Goal: Task Accomplishment & Management: Complete application form

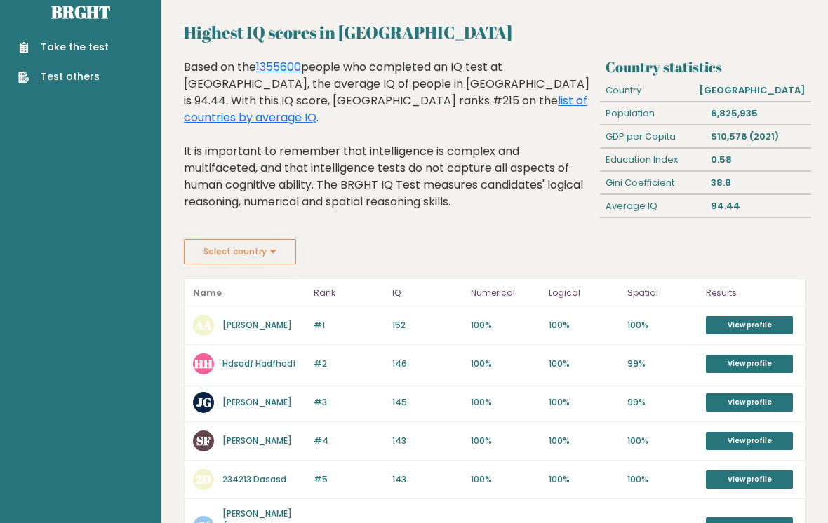
scroll to position [23, 0]
click at [770, 331] on link "View profile" at bounding box center [749, 326] width 87 height 18
click at [786, 327] on link "View profile" at bounding box center [749, 325] width 87 height 18
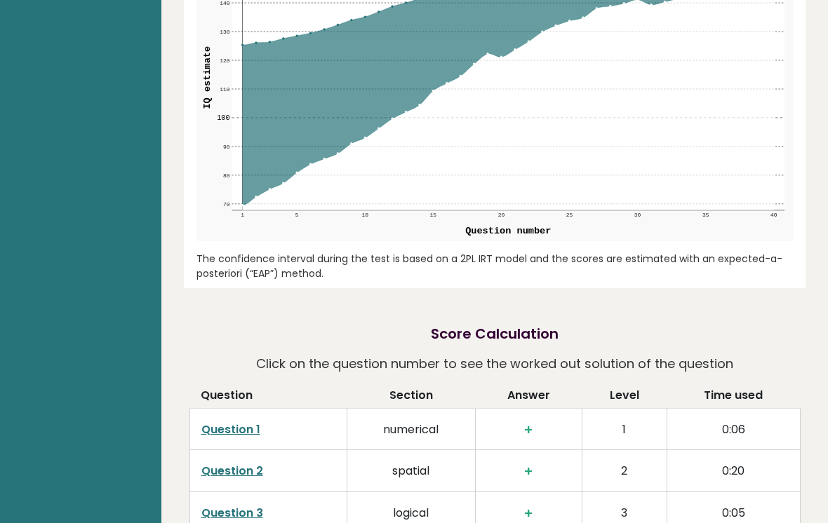
scroll to position [1664, 0]
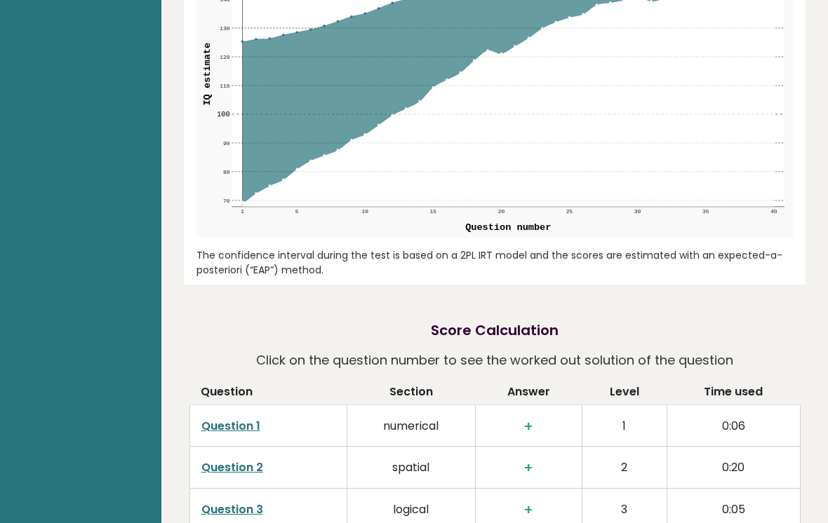
click at [225, 419] on link "Question 1" at bounding box center [230, 427] width 59 height 16
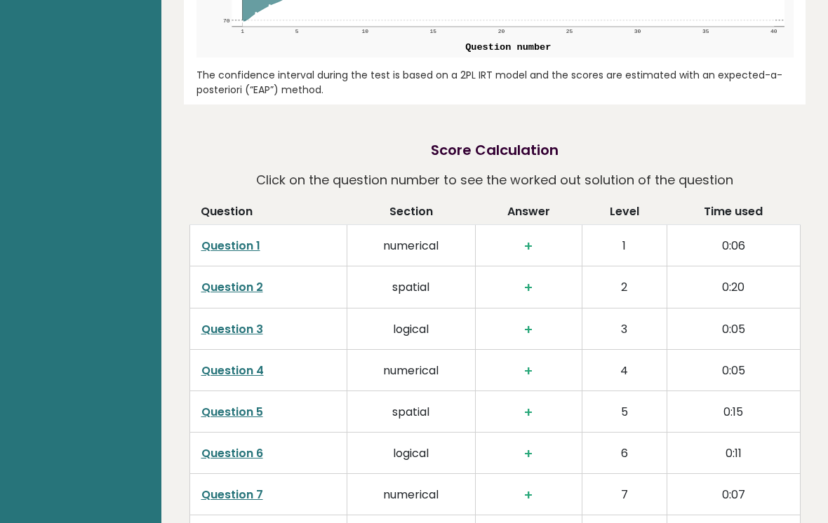
scroll to position [1840, 0]
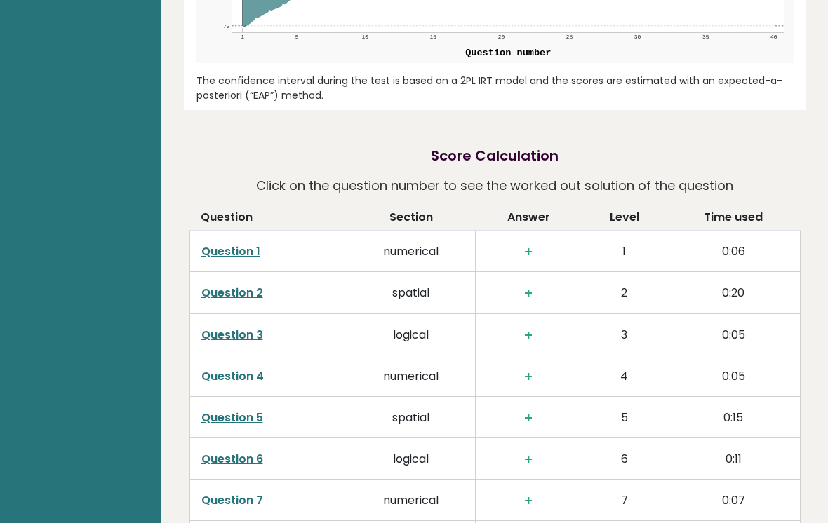
click at [220, 243] on link "Question 1" at bounding box center [230, 251] width 59 height 16
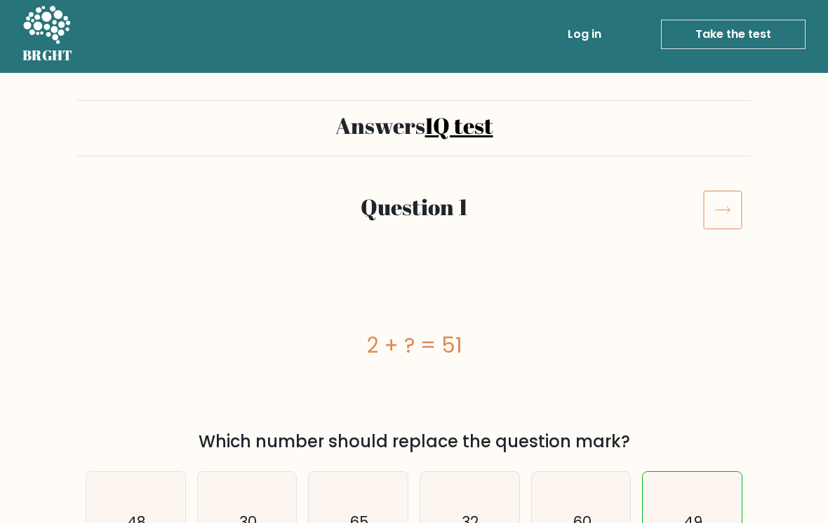
scroll to position [6, 0]
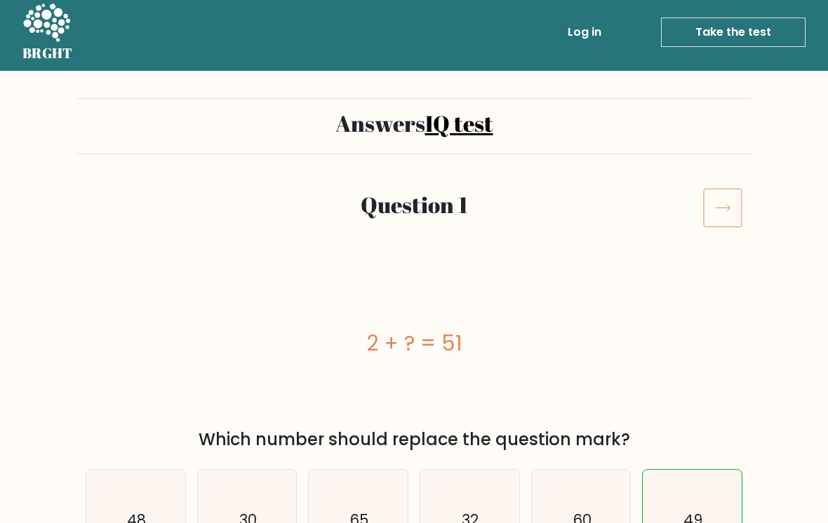
click at [741, 32] on link "Take the test" at bounding box center [733, 32] width 145 height 29
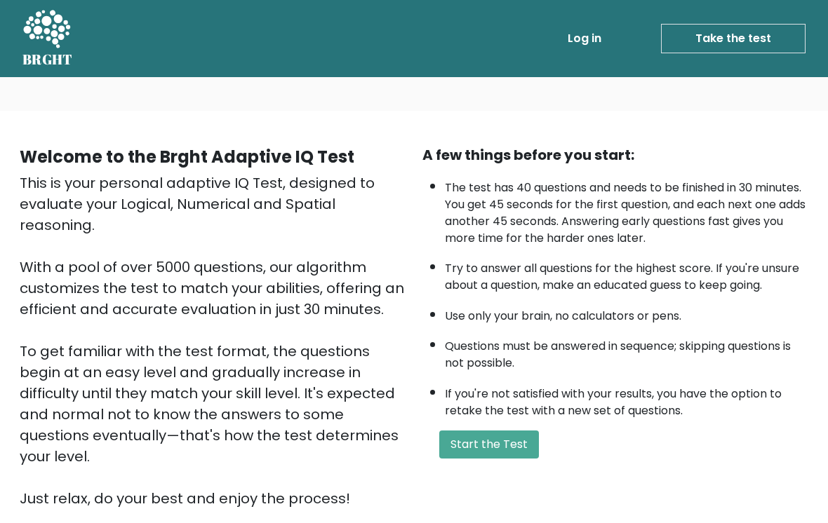
click at [509, 459] on button "Start the Test" at bounding box center [489, 445] width 100 height 28
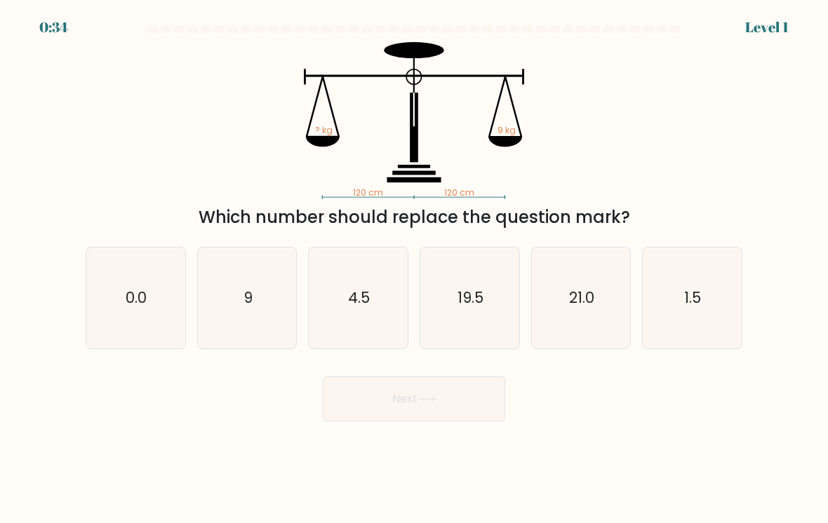
click at [263, 335] on icon "9" at bounding box center [247, 298] width 99 height 99
click at [414, 269] on input "b. 9" at bounding box center [414, 265] width 1 height 7
radio input "true"
click at [432, 392] on button "Next" at bounding box center [414, 399] width 182 height 45
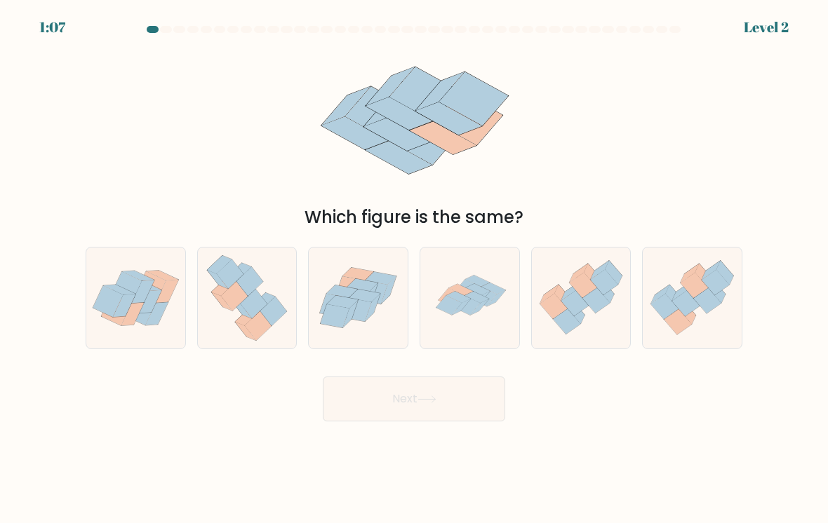
click at [482, 303] on icon at bounding box center [476, 297] width 25 height 11
click at [415, 269] on input "d." at bounding box center [414, 265] width 1 height 7
radio input "true"
click at [465, 415] on button "Next" at bounding box center [414, 399] width 182 height 45
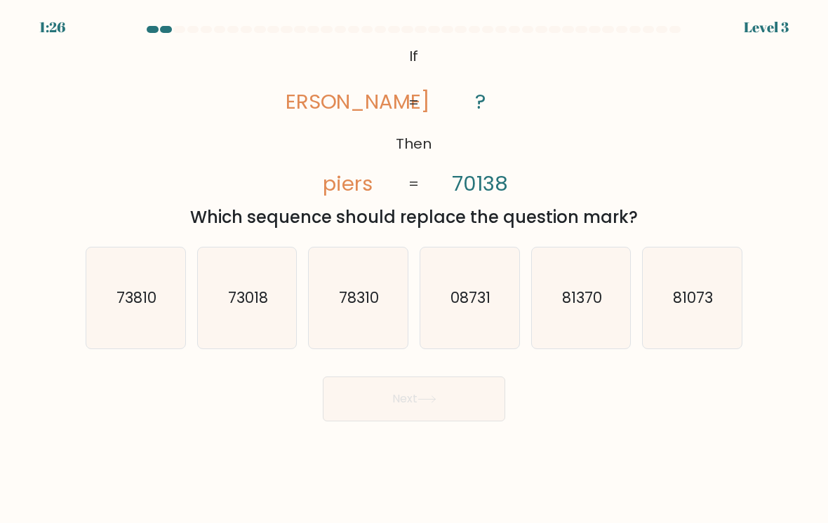
click at [248, 308] on text "73018" at bounding box center [248, 298] width 40 height 20
click at [414, 269] on input "b. 73018" at bounding box center [414, 265] width 1 height 7
radio input "true"
click at [402, 400] on button "Next" at bounding box center [414, 399] width 182 height 45
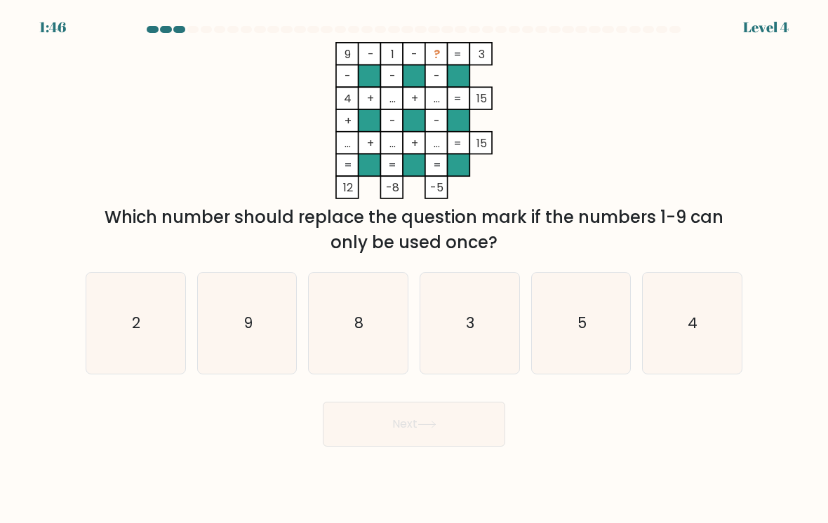
click at [612, 339] on icon "5" at bounding box center [581, 323] width 99 height 99
click at [415, 269] on input "e. 5" at bounding box center [414, 265] width 1 height 7
radio input "true"
click at [473, 443] on button "Next" at bounding box center [414, 424] width 182 height 45
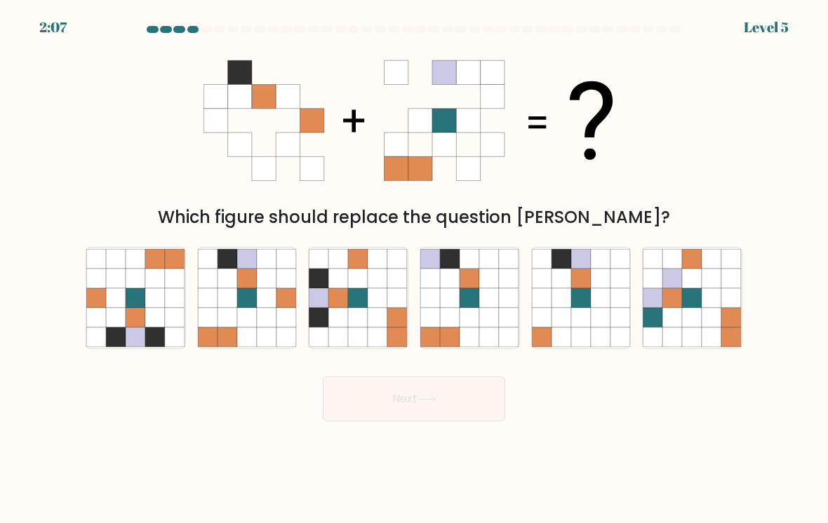
click at [249, 319] on icon at bounding box center [247, 318] width 20 height 20
click at [414, 269] on input "b." at bounding box center [414, 265] width 1 height 7
radio input "true"
click at [414, 406] on button "Next" at bounding box center [414, 399] width 182 height 45
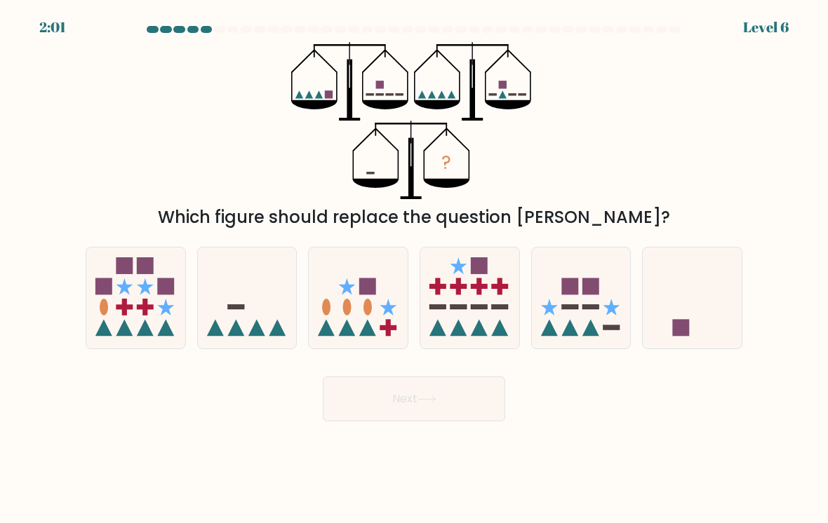
click at [669, 330] on icon at bounding box center [692, 299] width 99 height 82
click at [415, 269] on input "f." at bounding box center [414, 265] width 1 height 7
radio input "true"
click at [469, 422] on button "Next" at bounding box center [414, 399] width 182 height 45
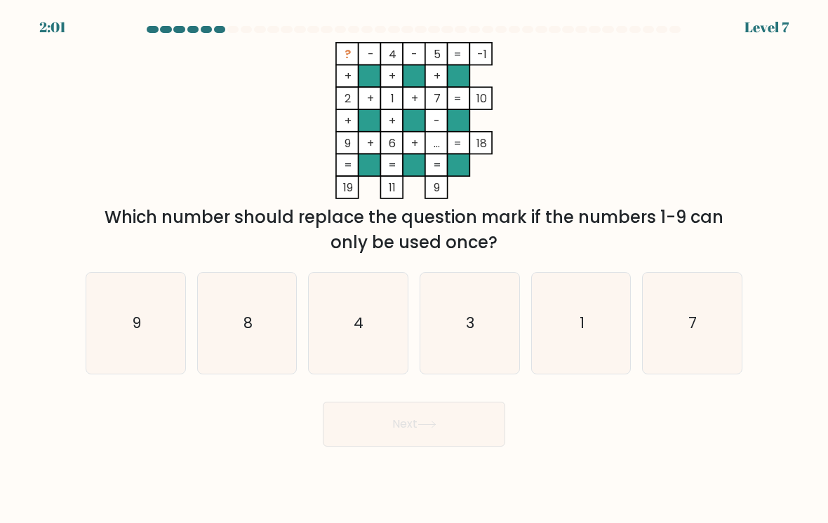
click at [470, 424] on button "Next" at bounding box center [414, 424] width 182 height 45
click at [686, 326] on icon "7" at bounding box center [692, 323] width 99 height 99
click at [415, 269] on input "f. 7" at bounding box center [414, 265] width 1 height 7
radio input "true"
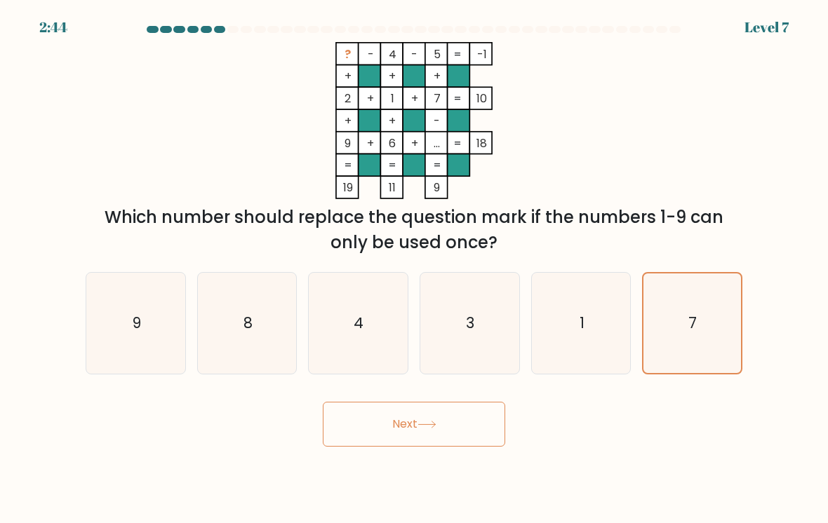
click at [473, 424] on button "Next" at bounding box center [414, 424] width 182 height 45
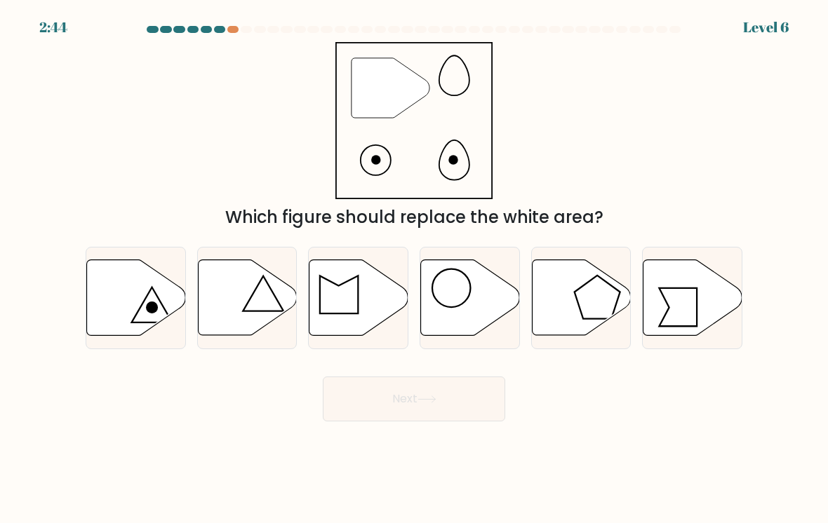
click at [678, 321] on icon at bounding box center [692, 298] width 99 height 76
click at [415, 269] on input "f." at bounding box center [414, 265] width 1 height 7
radio input "true"
click at [473, 423] on body "3:28 Level 6" at bounding box center [414, 261] width 828 height 523
click at [481, 395] on button "Next" at bounding box center [414, 399] width 182 height 45
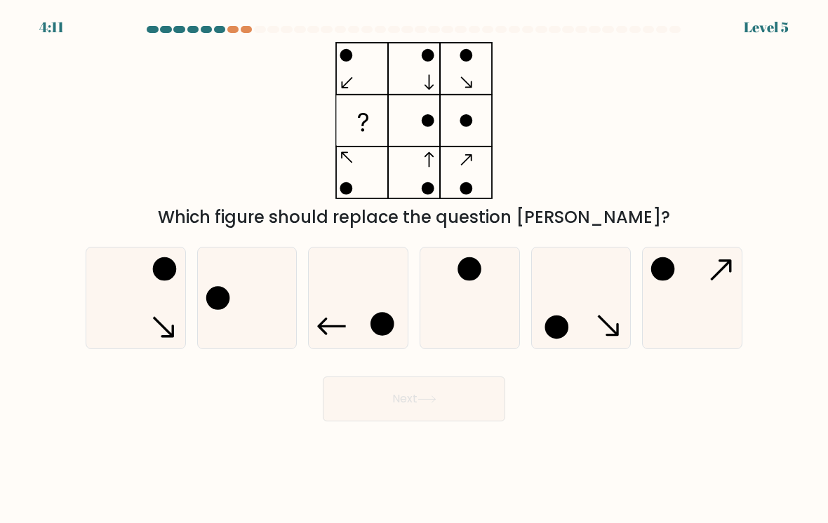
click at [681, 294] on icon at bounding box center [692, 298] width 99 height 99
click at [415, 269] on input "f." at bounding box center [414, 265] width 1 height 7
radio input "true"
click at [482, 391] on button "Next" at bounding box center [414, 399] width 182 height 45
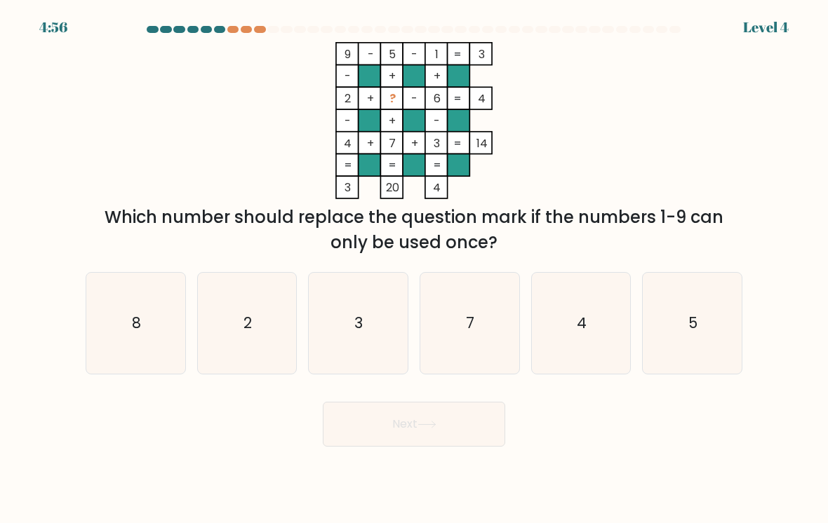
click at [690, 321] on icon "5" at bounding box center [692, 323] width 99 height 99
click at [415, 269] on input "f. 5" at bounding box center [414, 265] width 1 height 7
radio input "true"
click at [368, 414] on button "Next" at bounding box center [414, 424] width 182 height 45
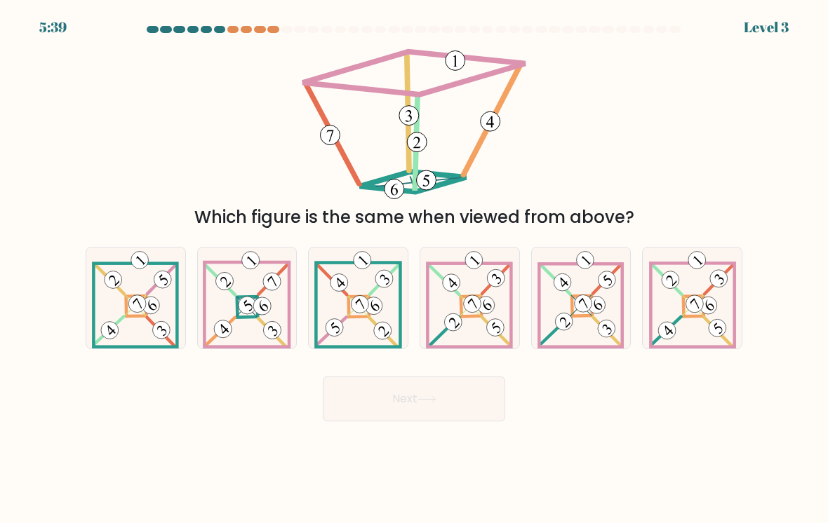
click at [713, 300] on icon at bounding box center [692, 298] width 87 height 101
click at [415, 269] on input "f." at bounding box center [414, 265] width 1 height 7
radio input "true"
click at [361, 414] on body "5:39 Level 3" at bounding box center [414, 261] width 828 height 523
click at [363, 397] on button "Next" at bounding box center [414, 399] width 182 height 45
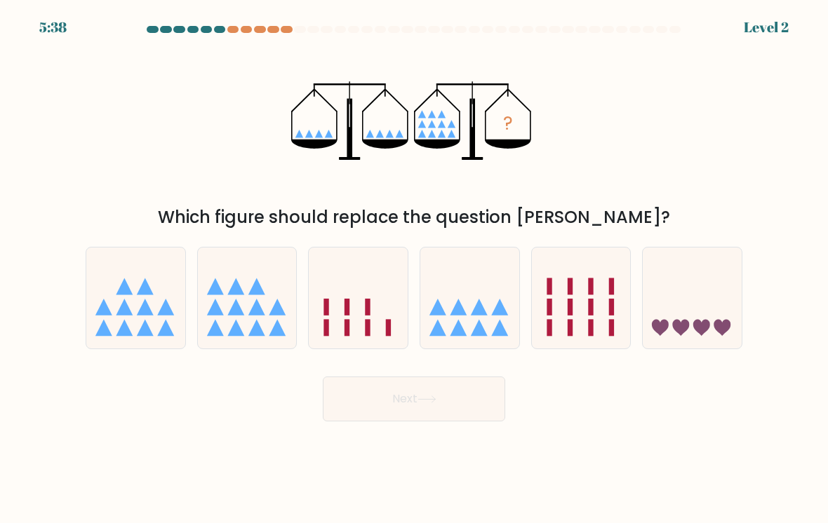
click at [716, 276] on icon at bounding box center [692, 299] width 99 height 82
click at [415, 269] on input "f." at bounding box center [414, 265] width 1 height 7
radio input "true"
click at [368, 400] on button "Next" at bounding box center [414, 399] width 182 height 45
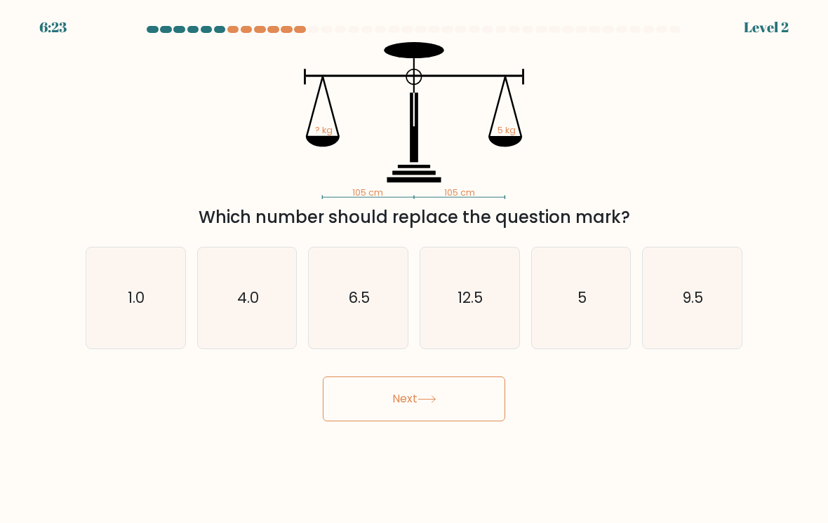
click at [726, 297] on icon "9.5" at bounding box center [692, 298] width 99 height 99
click at [415, 269] on input "f. 9.5" at bounding box center [414, 265] width 1 height 7
radio input "true"
click at [366, 399] on button "Next" at bounding box center [414, 399] width 182 height 45
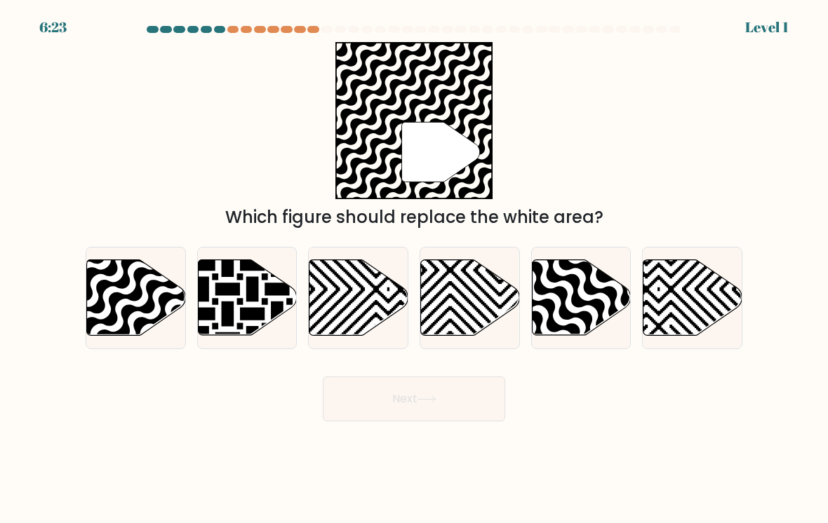
click at [368, 399] on button "Next" at bounding box center [414, 399] width 182 height 45
click at [720, 291] on icon at bounding box center [692, 298] width 99 height 76
click at [415, 269] on input "f." at bounding box center [414, 265] width 1 height 7
radio input "true"
click at [368, 399] on button "Next" at bounding box center [414, 399] width 182 height 45
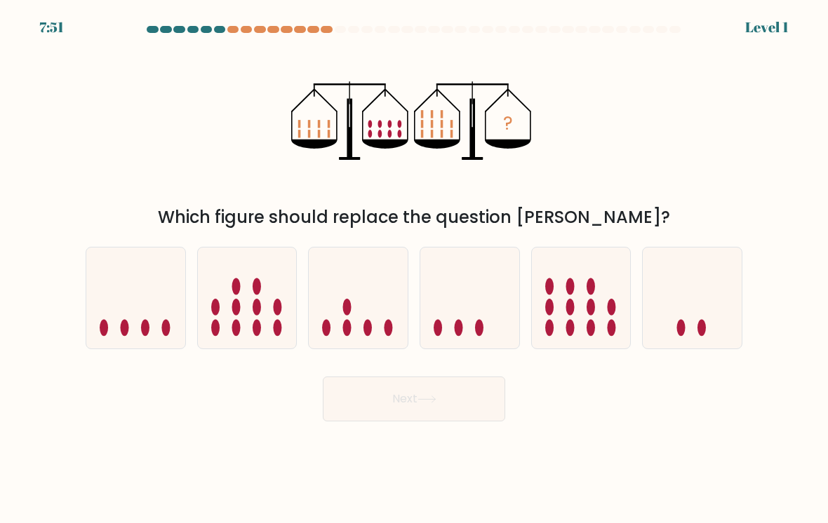
click at [721, 287] on icon at bounding box center [692, 299] width 99 height 82
click at [415, 269] on input "f." at bounding box center [414, 265] width 1 height 7
radio input "true"
click at [371, 396] on button "Next" at bounding box center [414, 399] width 182 height 45
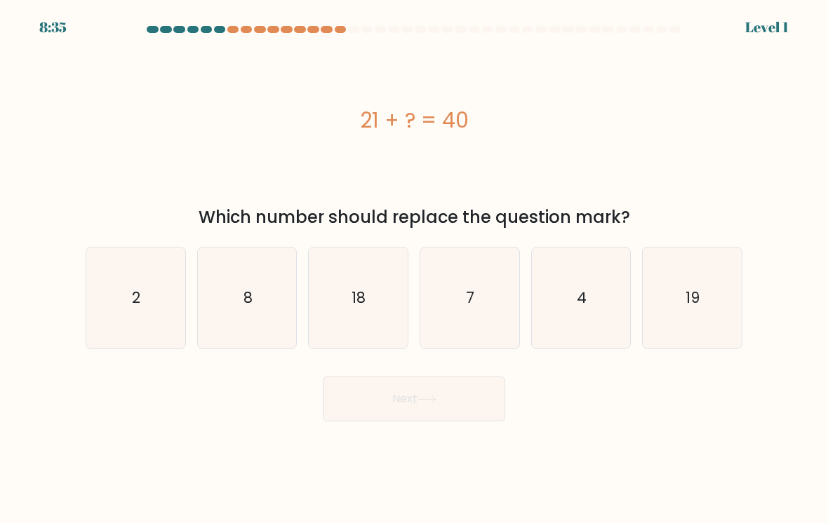
click at [724, 297] on icon "19" at bounding box center [692, 298] width 99 height 99
click at [415, 269] on input "f. 19" at bounding box center [414, 265] width 1 height 7
radio input "true"
click at [370, 395] on button "Next" at bounding box center [414, 399] width 182 height 45
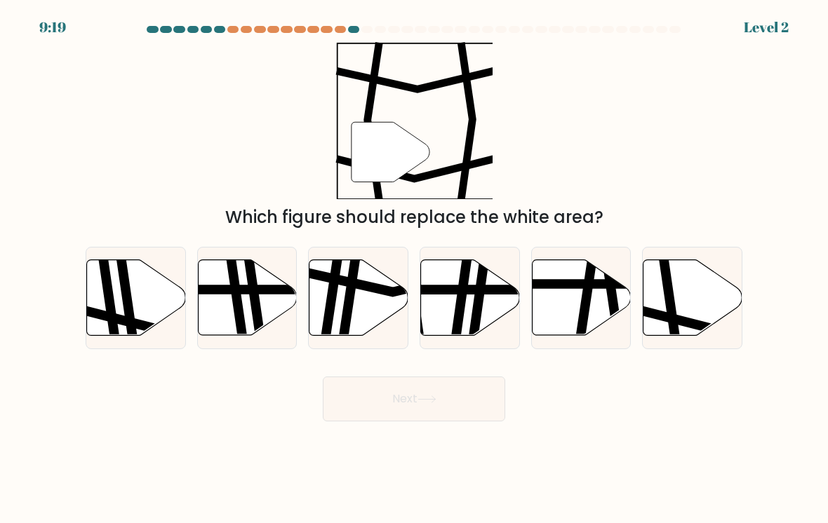
click at [727, 293] on icon at bounding box center [692, 298] width 99 height 76
click at [415, 269] on input "f." at bounding box center [414, 265] width 1 height 7
radio input "true"
click at [371, 396] on button "Next" at bounding box center [414, 399] width 182 height 45
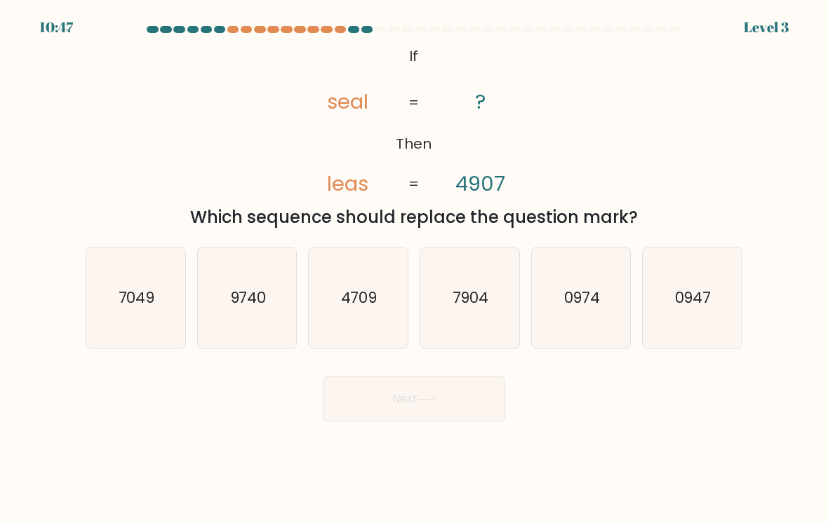
click at [718, 289] on icon "0947" at bounding box center [692, 298] width 99 height 99
click at [415, 269] on input "f. 0947" at bounding box center [414, 265] width 1 height 7
radio input "true"
click at [374, 397] on button "Next" at bounding box center [414, 399] width 182 height 45
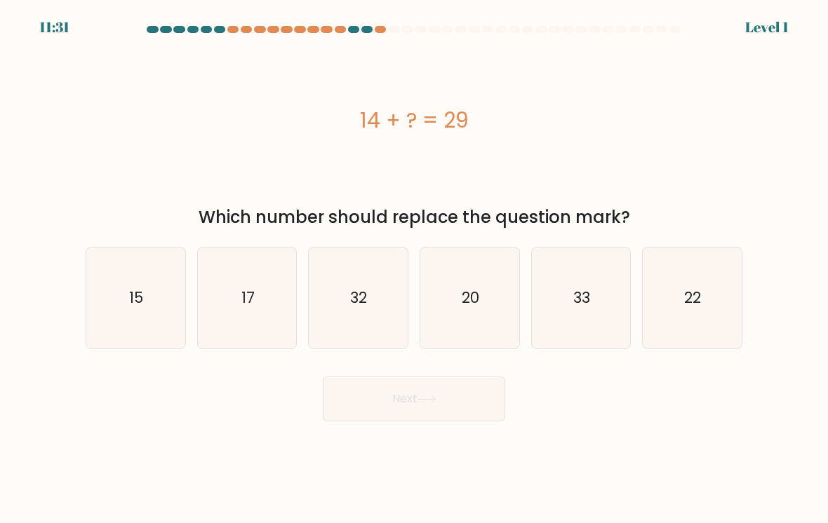
click at [718, 287] on icon "22" at bounding box center [692, 298] width 99 height 99
click at [415, 269] on input "f. 22" at bounding box center [414, 265] width 1 height 7
radio input "true"
click at [373, 394] on button "Next" at bounding box center [414, 399] width 182 height 45
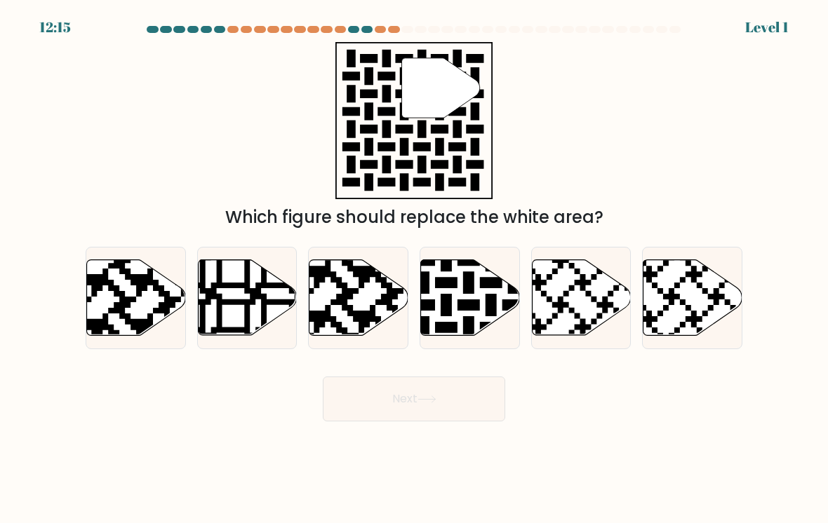
click at [716, 287] on icon at bounding box center [657, 338] width 179 height 179
click at [415, 269] on input "f." at bounding box center [414, 265] width 1 height 7
radio input "true"
click at [375, 396] on button "Next" at bounding box center [414, 399] width 182 height 45
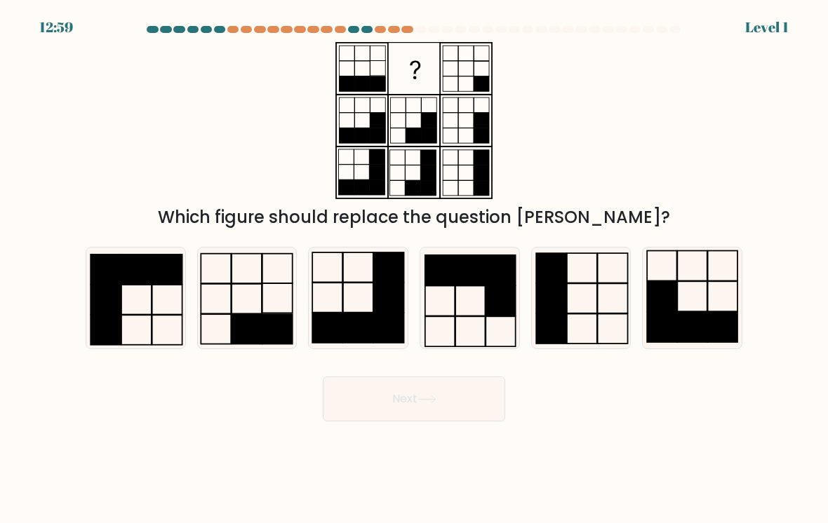
click at [717, 282] on icon at bounding box center [692, 298] width 99 height 99
click at [415, 269] on input "f." at bounding box center [414, 265] width 1 height 7
radio input "true"
click at [374, 398] on button "Next" at bounding box center [414, 399] width 182 height 45
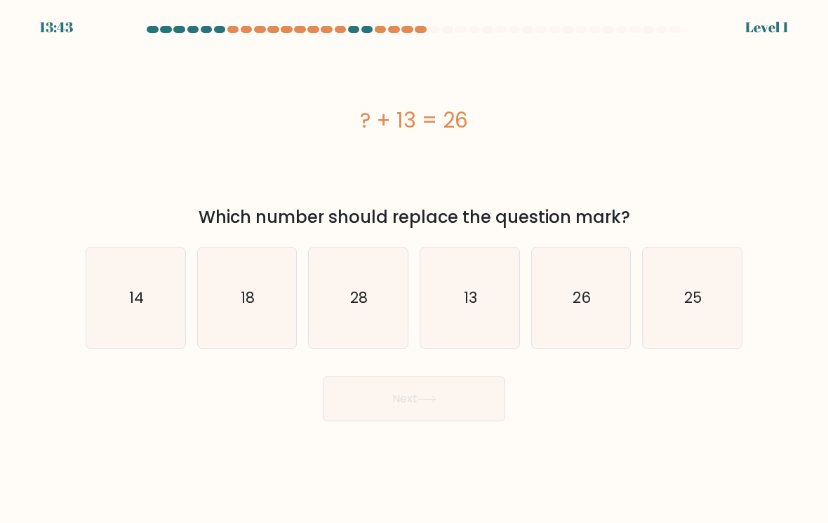
click at [718, 281] on icon "25" at bounding box center [692, 298] width 99 height 99
click at [415, 269] on input "f. 25" at bounding box center [414, 265] width 1 height 7
radio input "true"
click at [374, 398] on button "Next" at bounding box center [414, 399] width 182 height 45
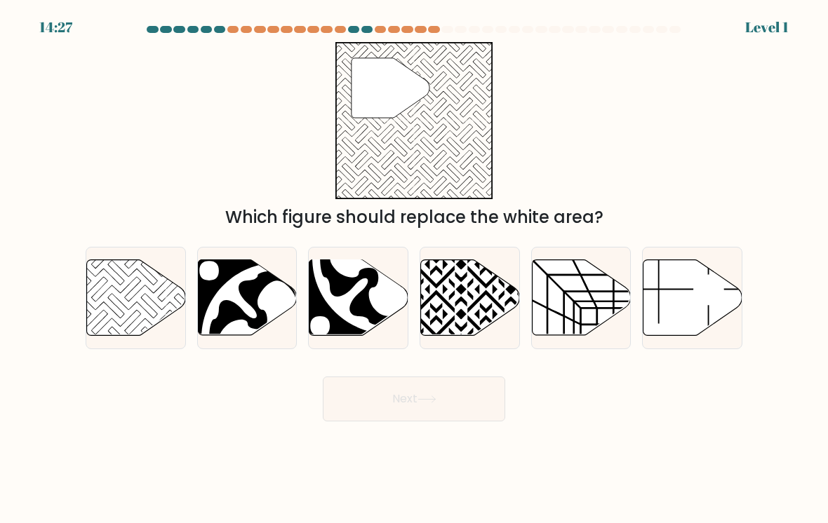
click at [721, 281] on icon at bounding box center [692, 298] width 99 height 76
click at [415, 269] on input "f." at bounding box center [414, 265] width 1 height 7
radio input "true"
click at [375, 399] on button "Next" at bounding box center [414, 399] width 182 height 45
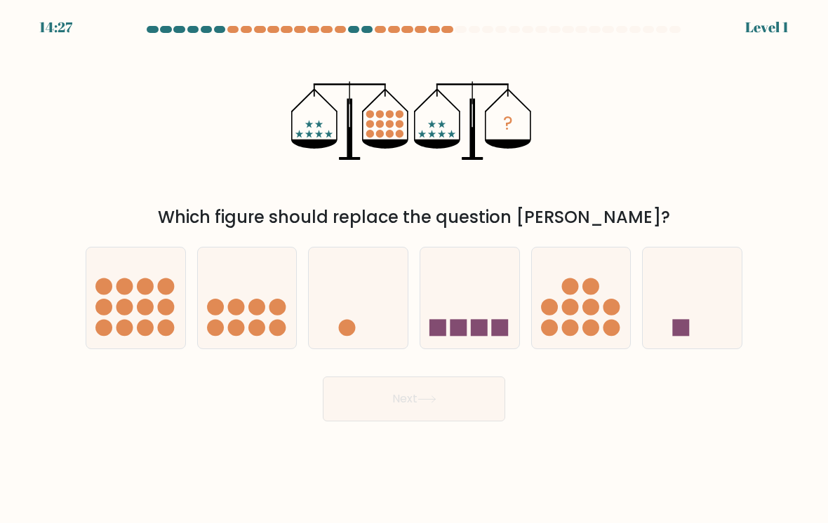
click at [721, 279] on icon at bounding box center [692, 299] width 99 height 82
click at [415, 269] on input "f." at bounding box center [414, 265] width 1 height 7
radio input "true"
click at [373, 397] on button "Next" at bounding box center [414, 399] width 182 height 45
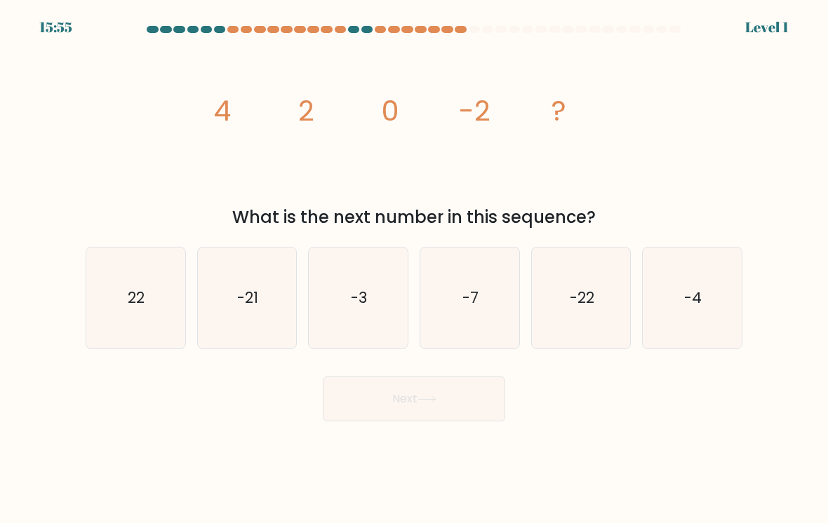
click at [373, 397] on button "Next" at bounding box center [414, 399] width 182 height 45
click at [718, 281] on icon "-4" at bounding box center [692, 298] width 99 height 99
click at [415, 269] on input "f. -4" at bounding box center [414, 265] width 1 height 7
radio input "true"
click at [374, 398] on button "Next" at bounding box center [414, 399] width 182 height 45
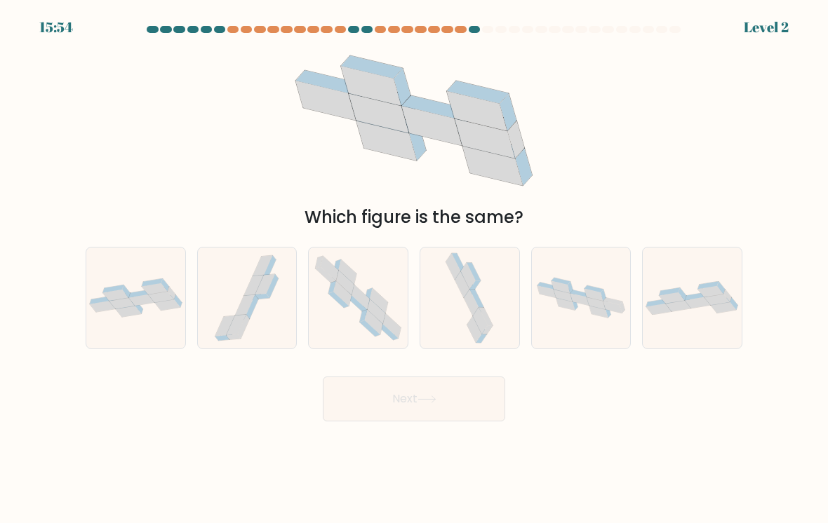
click at [718, 286] on icon at bounding box center [710, 291] width 25 height 11
click at [415, 269] on input "f." at bounding box center [414, 265] width 1 height 7
radio input "true"
click at [374, 397] on button "Next" at bounding box center [414, 399] width 182 height 45
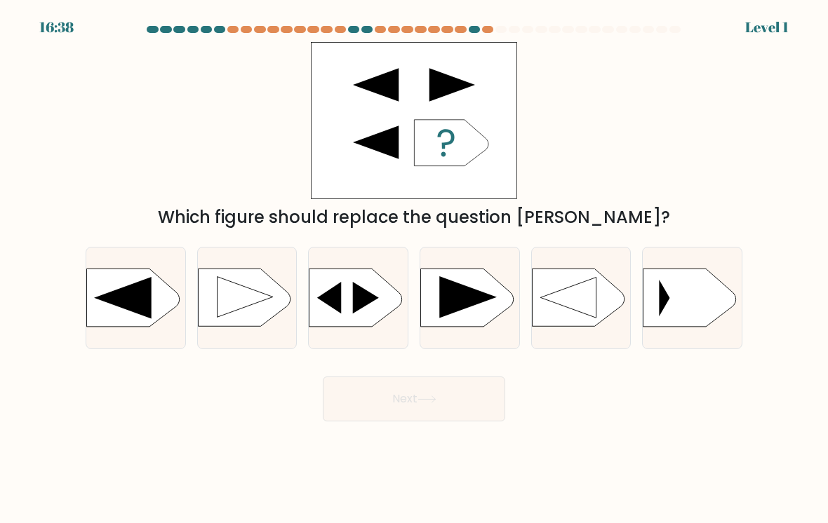
click at [721, 279] on icon at bounding box center [689, 298] width 93 height 58
click at [415, 269] on input "f." at bounding box center [414, 265] width 1 height 7
radio input "true"
click at [373, 397] on button "Next" at bounding box center [414, 399] width 182 height 45
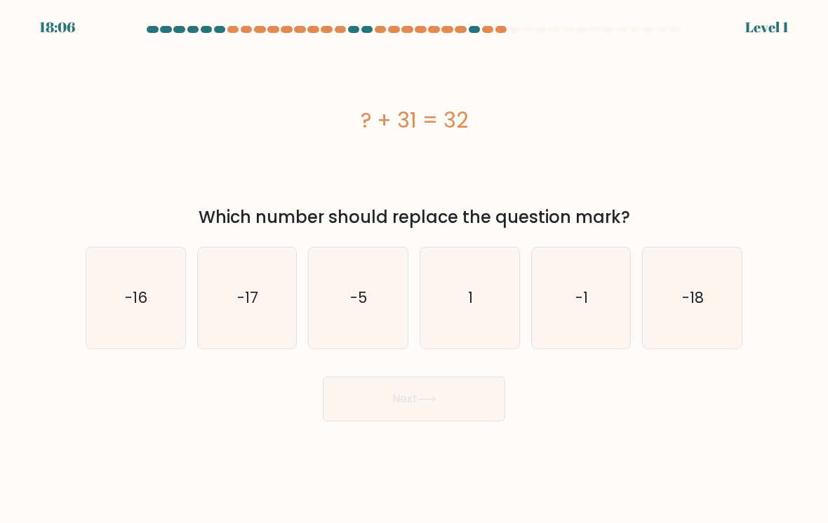
click at [718, 280] on icon "-18" at bounding box center [692, 298] width 99 height 99
click at [415, 269] on input "f. -18" at bounding box center [414, 265] width 1 height 7
radio input "true"
click at [373, 399] on button "Next" at bounding box center [414, 399] width 182 height 45
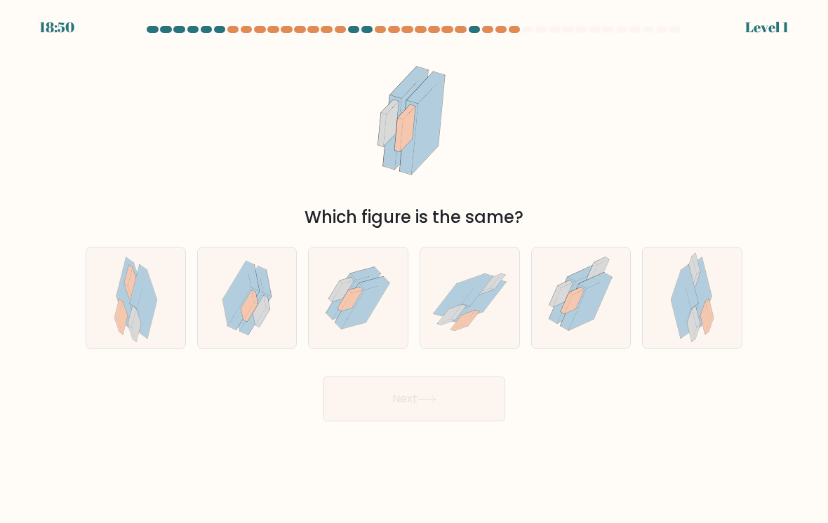
click at [376, 399] on button "Next" at bounding box center [414, 399] width 182 height 45
click at [714, 277] on icon at bounding box center [692, 298] width 43 height 101
click at [415, 269] on input "f." at bounding box center [414, 265] width 1 height 7
radio input "true"
click at [371, 391] on button "Next" at bounding box center [414, 399] width 182 height 45
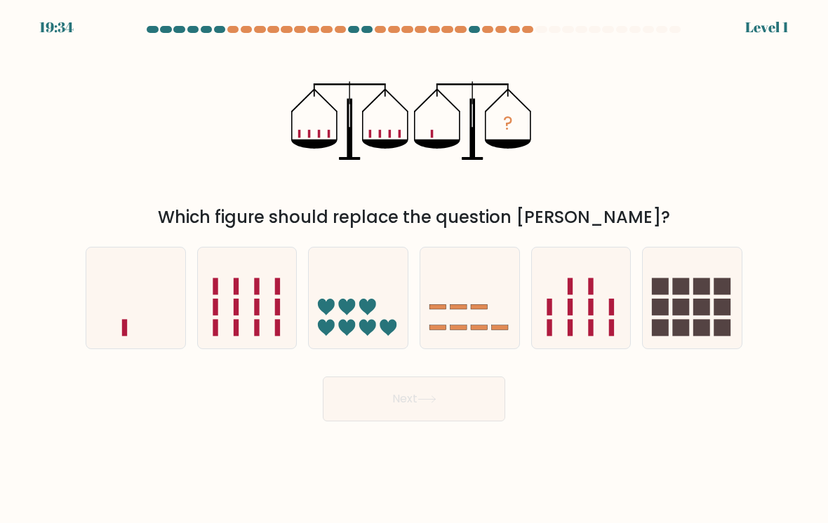
click at [725, 283] on icon at bounding box center [692, 299] width 99 height 82
click at [415, 269] on input "f." at bounding box center [414, 265] width 1 height 7
radio input "true"
click at [369, 392] on button "Next" at bounding box center [414, 399] width 182 height 45
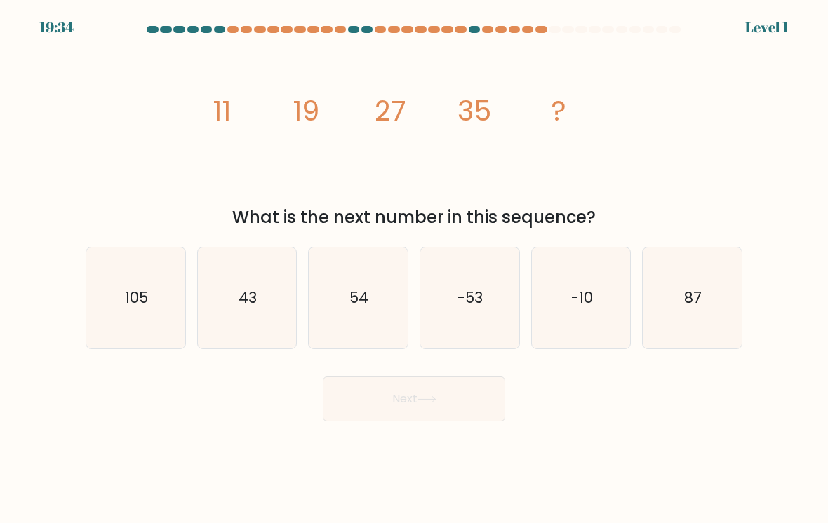
click at [369, 392] on button "Next" at bounding box center [414, 399] width 182 height 45
click at [724, 281] on icon "87" at bounding box center [692, 298] width 99 height 99
click at [415, 269] on input "f. 87" at bounding box center [414, 265] width 1 height 7
radio input "true"
click at [372, 396] on button "Next" at bounding box center [414, 399] width 182 height 45
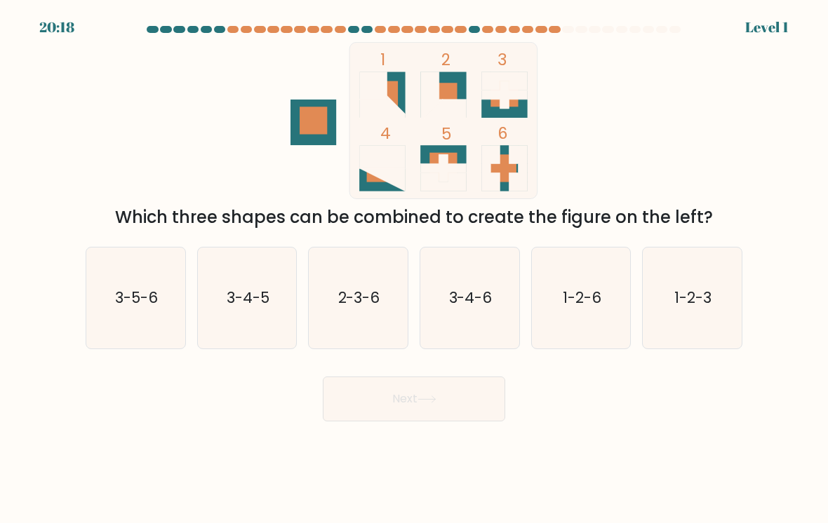
click at [372, 394] on button "Next" at bounding box center [414, 399] width 182 height 45
click at [725, 286] on icon "1-2-3" at bounding box center [692, 298] width 99 height 99
click at [415, 269] on input "f. 1-2-3" at bounding box center [414, 265] width 1 height 7
radio input "true"
click at [372, 394] on button "Next" at bounding box center [414, 399] width 182 height 45
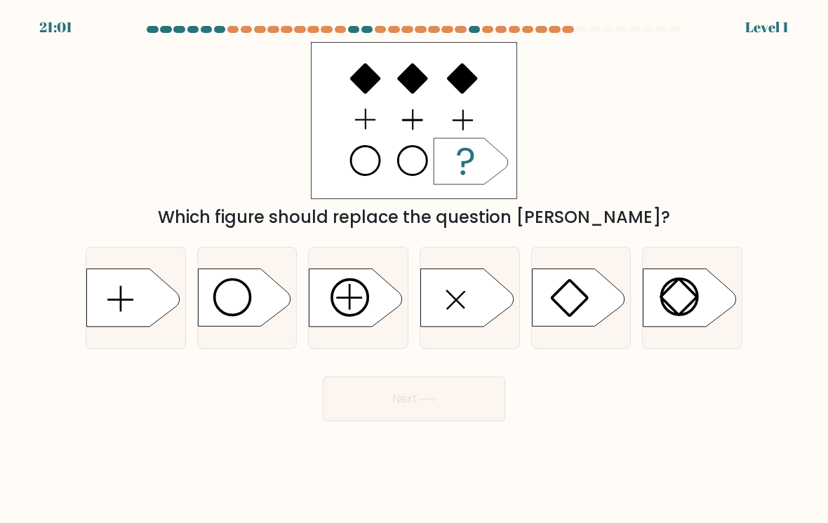
click at [722, 277] on icon at bounding box center [689, 298] width 93 height 58
click at [415, 269] on input "f." at bounding box center [414, 265] width 1 height 7
radio input "true"
click at [373, 396] on button "Next" at bounding box center [414, 399] width 182 height 45
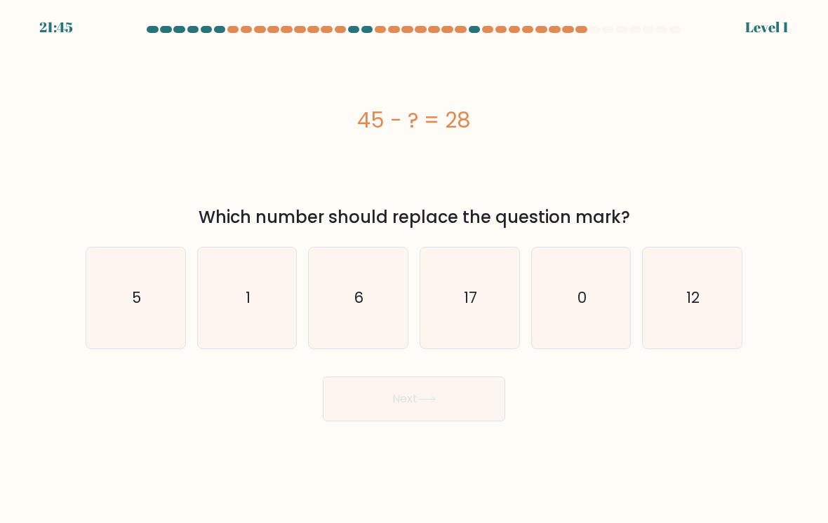
click at [373, 395] on button "Next" at bounding box center [414, 399] width 182 height 45
click at [725, 285] on icon "12" at bounding box center [692, 298] width 99 height 99
click at [415, 269] on input "f. 12" at bounding box center [414, 265] width 1 height 7
radio input "true"
click at [375, 398] on button "Next" at bounding box center [414, 399] width 182 height 45
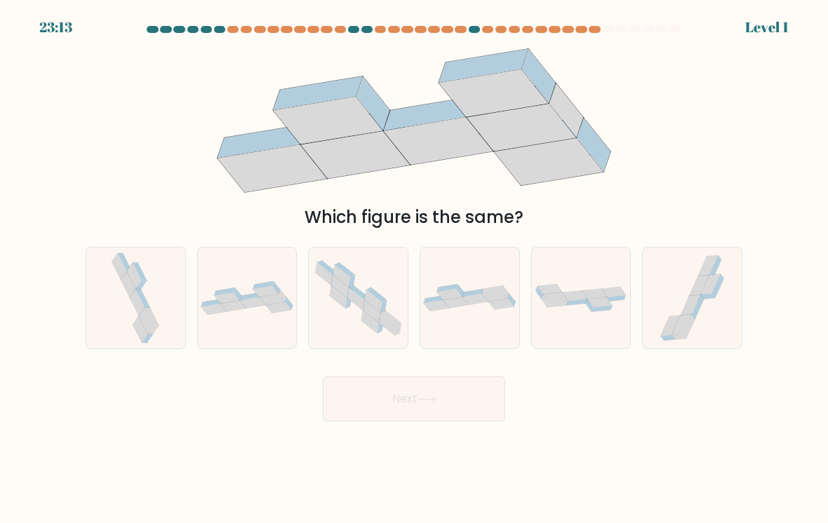
click at [723, 289] on icon at bounding box center [692, 298] width 75 height 101
click at [415, 269] on input "f." at bounding box center [414, 265] width 1 height 7
radio input "true"
click at [375, 399] on button "Next" at bounding box center [414, 399] width 182 height 45
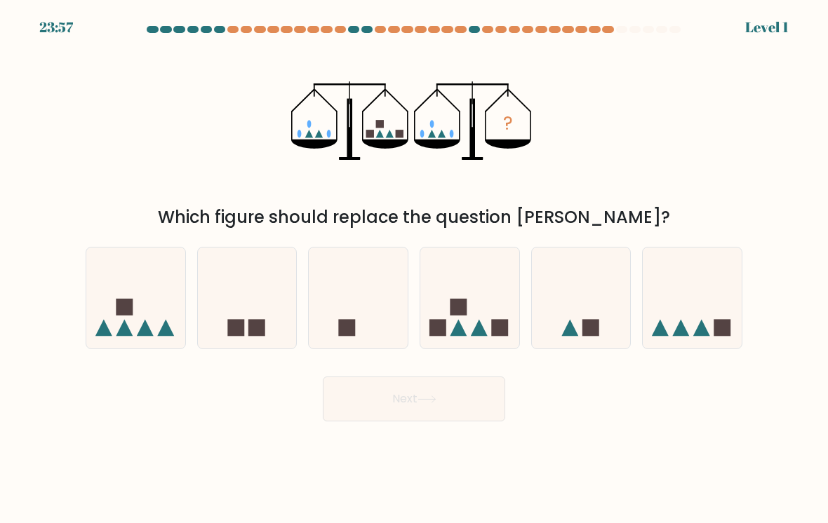
click at [720, 287] on icon at bounding box center [692, 299] width 99 height 82
click at [415, 269] on input "f." at bounding box center [414, 265] width 1 height 7
radio input "true"
click at [373, 395] on button "Next" at bounding box center [414, 399] width 182 height 45
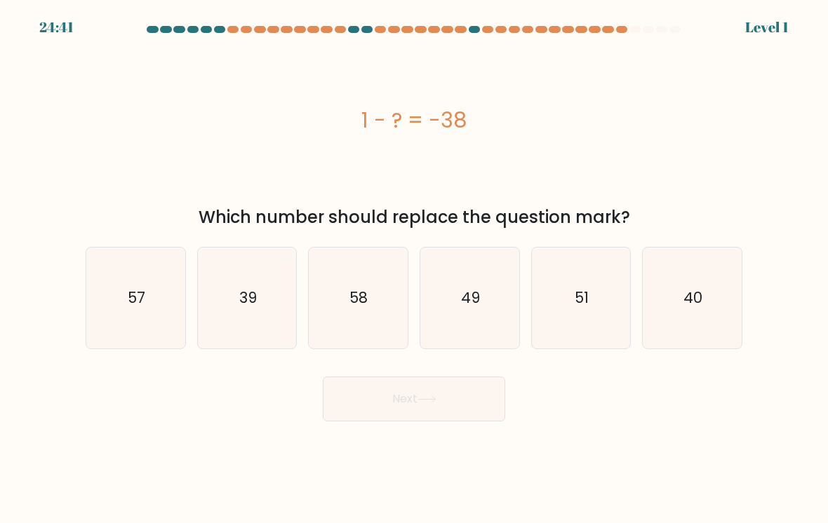
click at [373, 396] on button "Next" at bounding box center [414, 399] width 182 height 45
click at [721, 288] on icon "40" at bounding box center [692, 298] width 99 height 99
click at [415, 269] on input "f. 40" at bounding box center [414, 265] width 1 height 7
radio input "true"
click at [373, 395] on button "Next" at bounding box center [414, 399] width 182 height 45
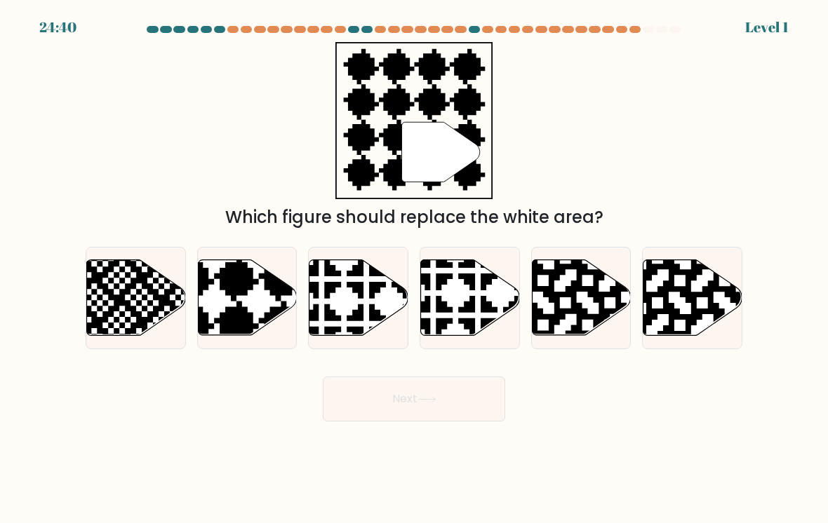
click at [374, 396] on button "Next" at bounding box center [414, 399] width 182 height 45
click at [717, 289] on icon at bounding box center [657, 258] width 179 height 179
click at [415, 269] on input "f." at bounding box center [414, 265] width 1 height 7
radio input "true"
click at [374, 399] on button "Next" at bounding box center [414, 399] width 182 height 45
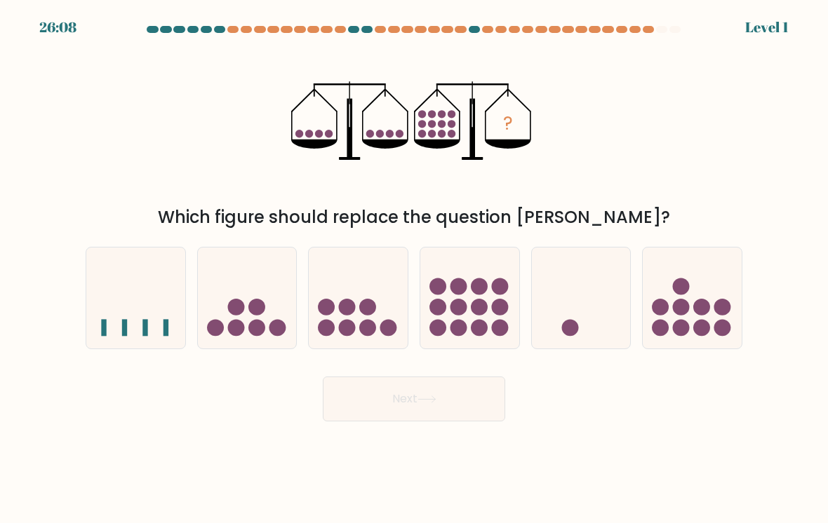
click at [714, 289] on icon at bounding box center [692, 299] width 99 height 82
click at [415, 269] on input "f." at bounding box center [414, 265] width 1 height 7
radio input "true"
click at [374, 401] on button "Next" at bounding box center [414, 399] width 182 height 45
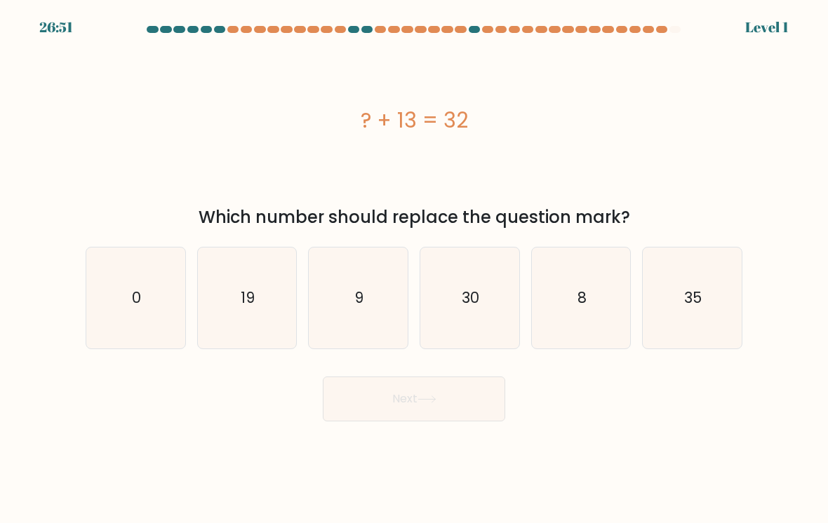
click at [714, 288] on icon "35" at bounding box center [692, 298] width 99 height 99
click at [415, 269] on input "f. 35" at bounding box center [414, 265] width 1 height 7
radio input "true"
click at [373, 401] on button "Next" at bounding box center [414, 399] width 182 height 45
click at [721, 292] on icon "35" at bounding box center [692, 299] width 98 height 98
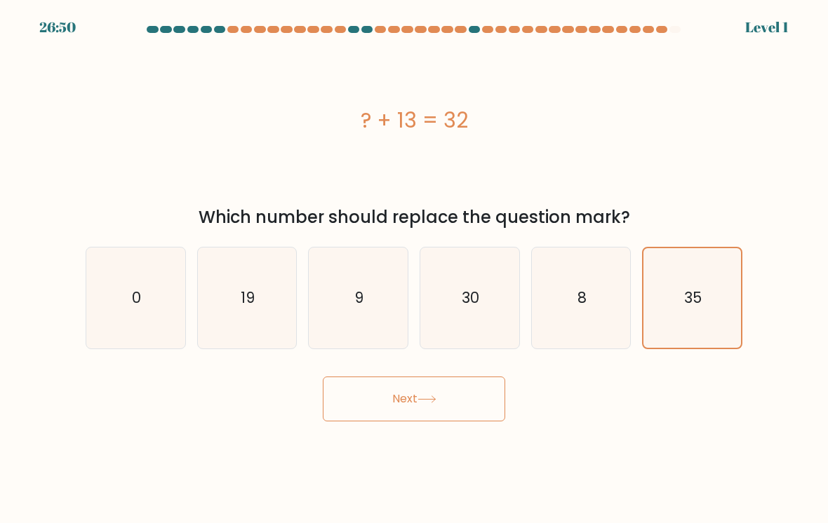
click at [415, 269] on input "f. 35" at bounding box center [414, 265] width 1 height 7
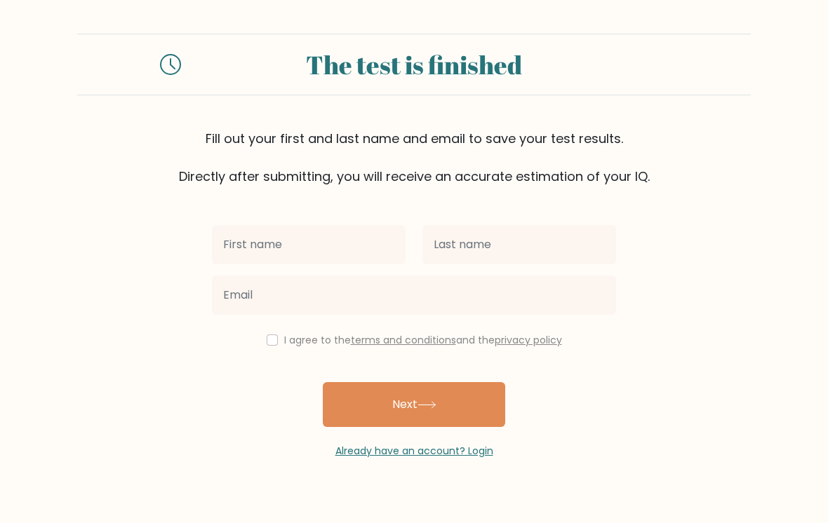
click at [491, 427] on button "Next" at bounding box center [414, 404] width 182 height 45
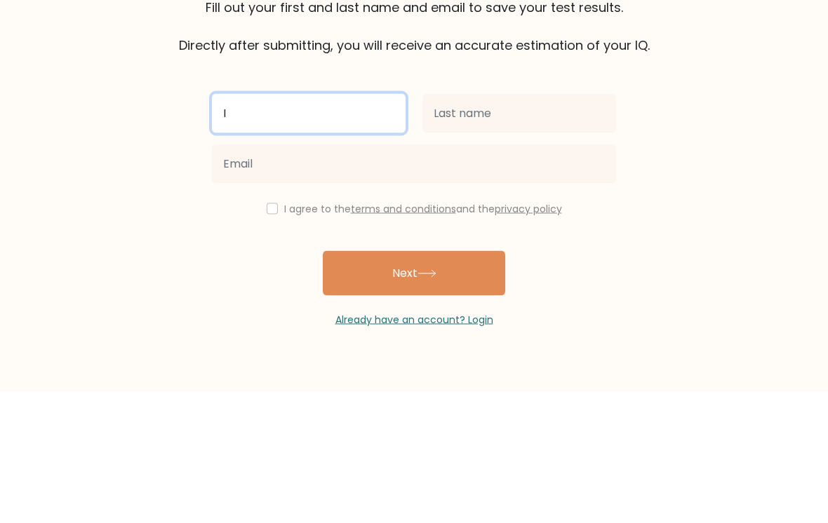
type input "I"
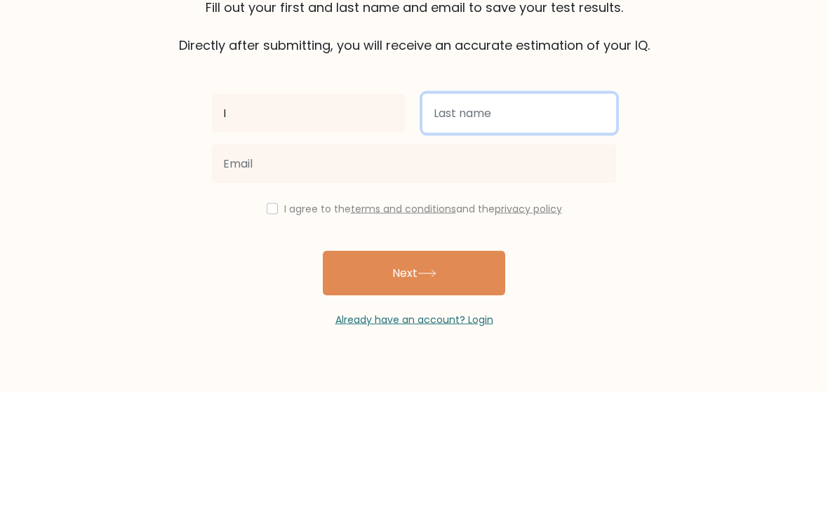
click at [533, 225] on input "text" at bounding box center [519, 244] width 194 height 39
type input "I"
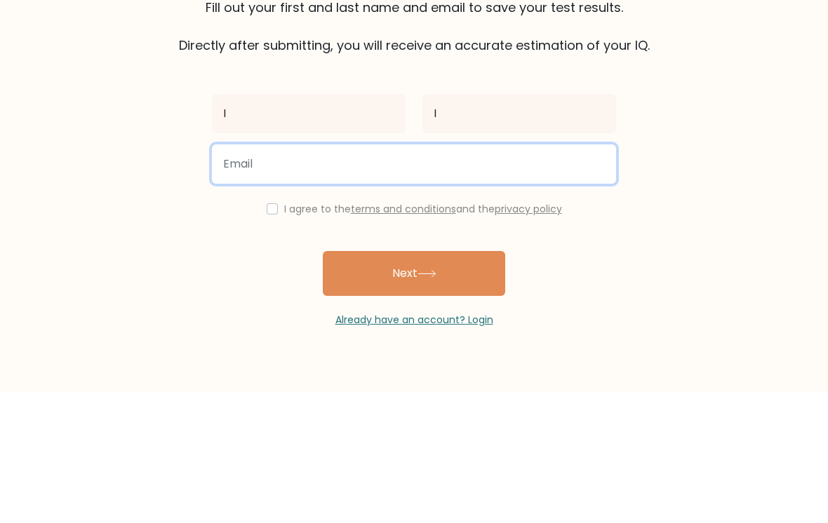
click at [573, 276] on input "email" at bounding box center [414, 295] width 404 height 39
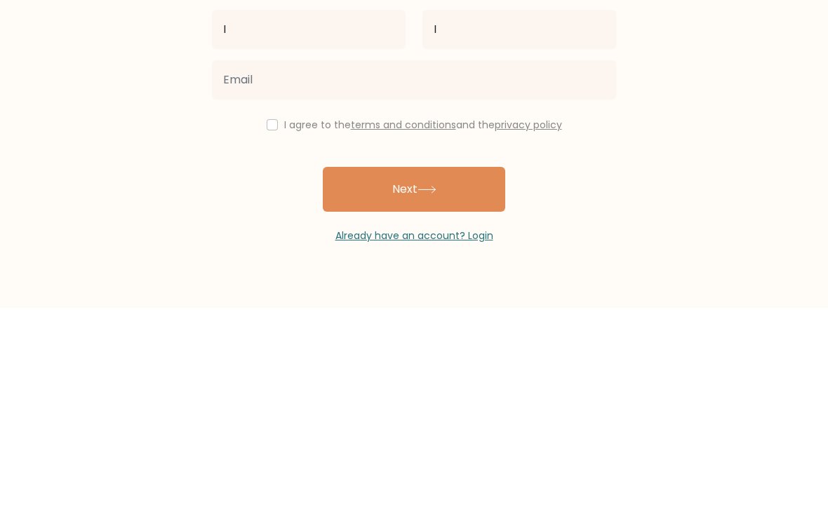
click at [453, 382] on button "Next" at bounding box center [414, 404] width 182 height 45
click at [272, 335] on input "checkbox" at bounding box center [272, 340] width 11 height 11
checkbox input "true"
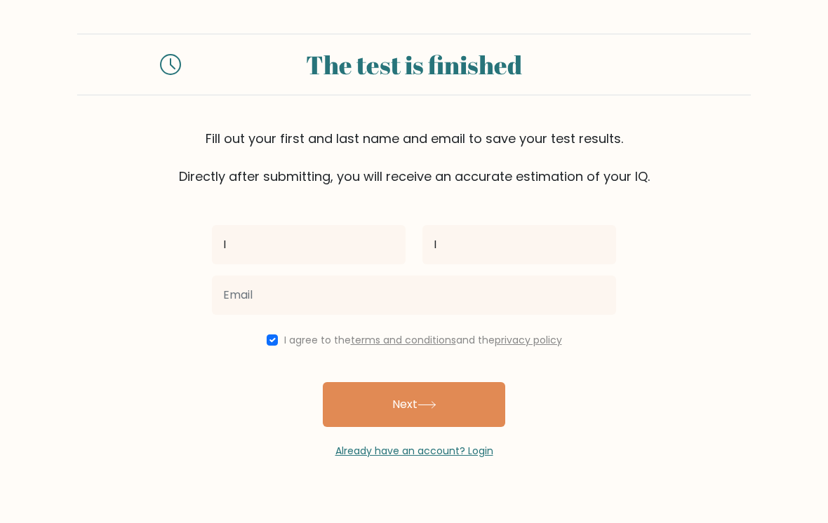
click at [477, 389] on button "Next" at bounding box center [414, 404] width 182 height 45
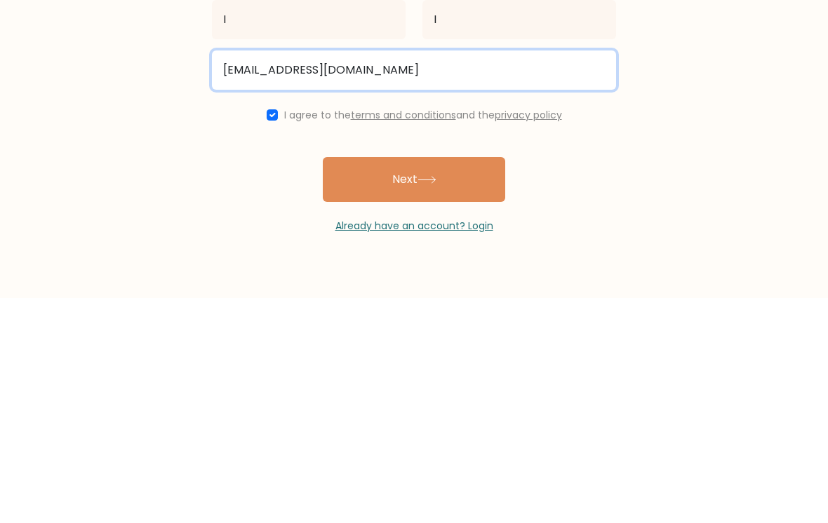
type input "csrgaming2121@gmail.com"
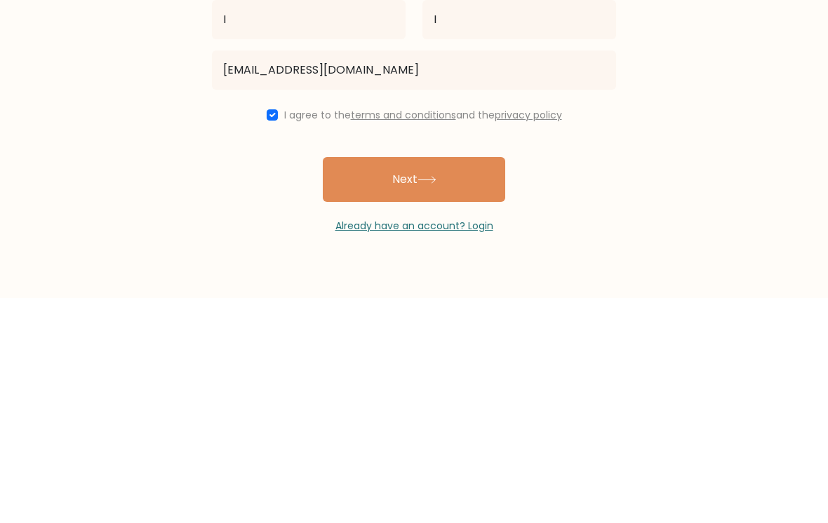
click at [486, 382] on button "Next" at bounding box center [414, 404] width 182 height 45
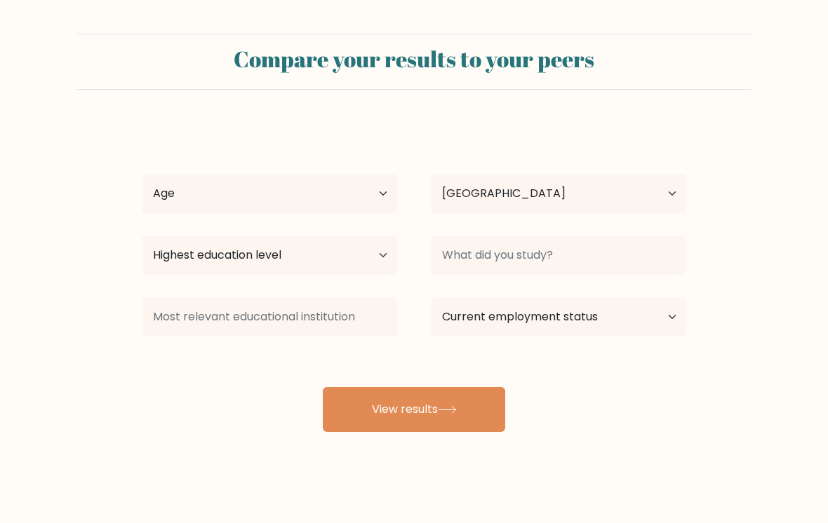
select select "US"
click at [467, 412] on button "View results" at bounding box center [414, 409] width 182 height 45
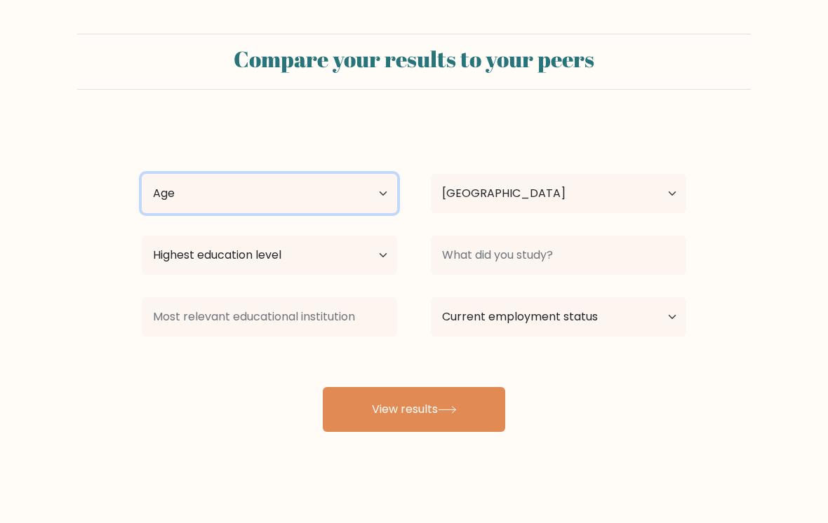
click at [393, 189] on select "Age Under [DEMOGRAPHIC_DATA] [DEMOGRAPHIC_DATA] [DEMOGRAPHIC_DATA] [DEMOGRAPHIC…" at bounding box center [269, 193] width 255 height 39
select select "min_18"
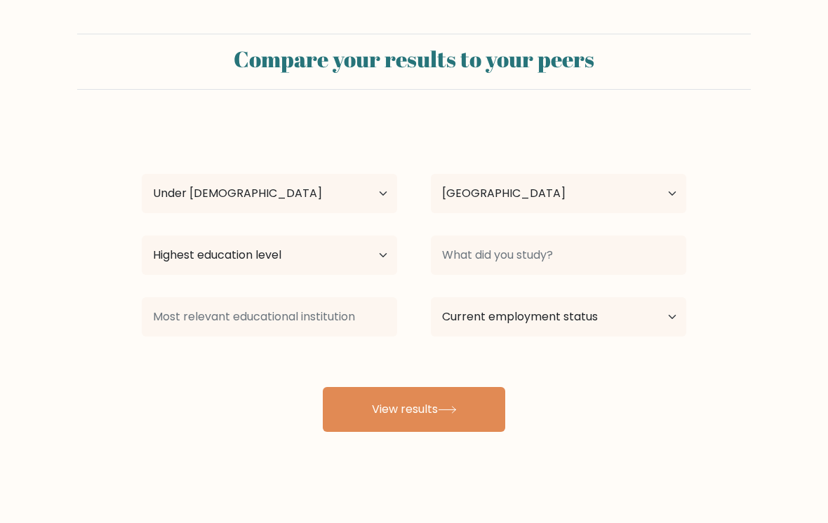
click at [472, 415] on button "View results" at bounding box center [414, 409] width 182 height 45
click at [354, 261] on select "Highest education level No schooling Primary Lower Secondary Upper Secondary Oc…" at bounding box center [269, 255] width 255 height 39
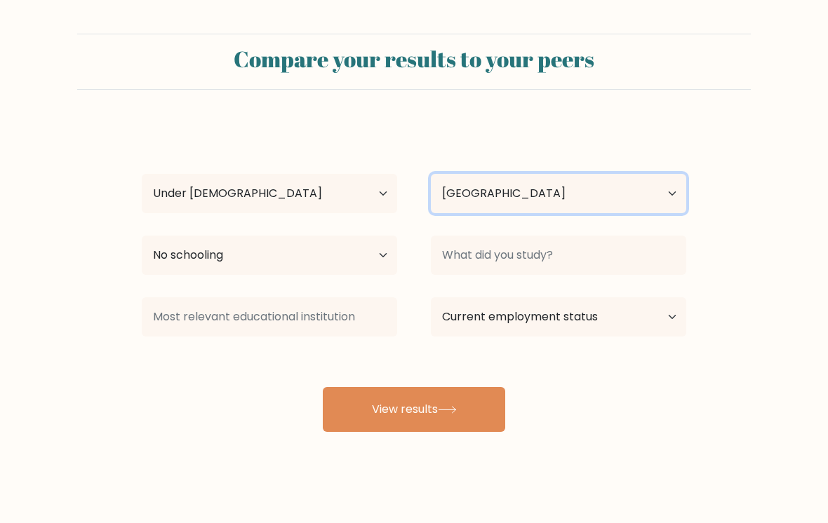
click at [657, 208] on select "Country Afghanistan Albania Algeria American Samoa Andorra Angola Anguilla Anta…" at bounding box center [558, 193] width 255 height 39
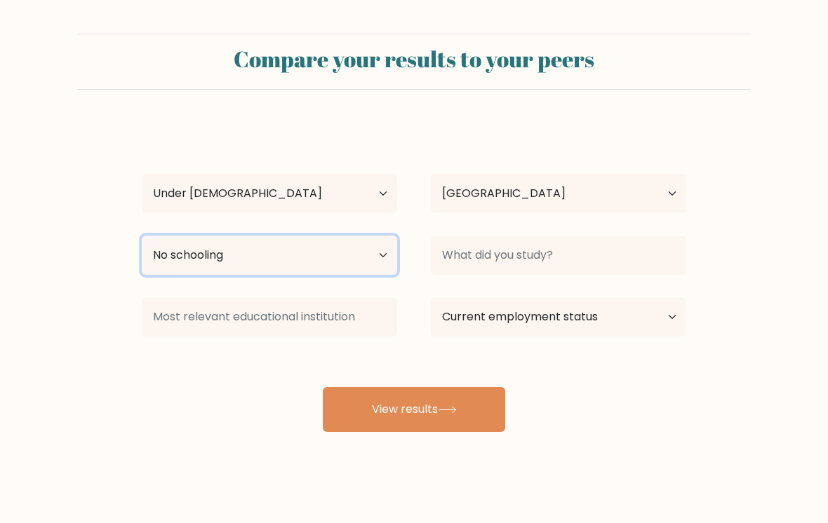
click at [334, 270] on select "Highest education level No schooling Primary Lower Secondary Upper Secondary Oc…" at bounding box center [269, 255] width 255 height 39
select select "lower_secondary"
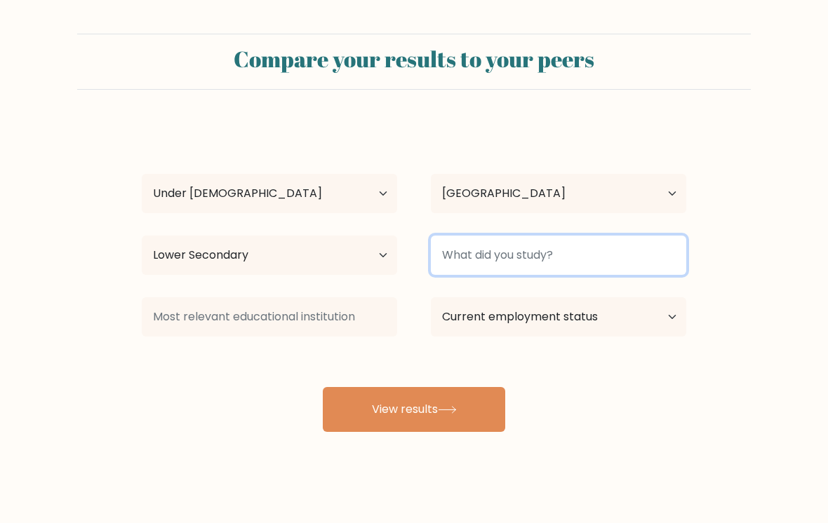
click at [656, 265] on input at bounding box center [558, 255] width 255 height 39
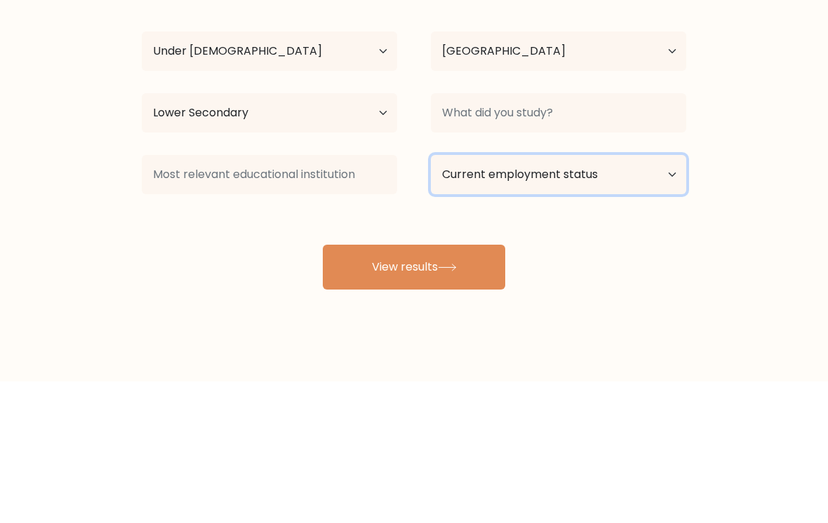
click at [669, 297] on select "Current employment status Employed Student Retired Other / prefer not to answer" at bounding box center [558, 316] width 255 height 39
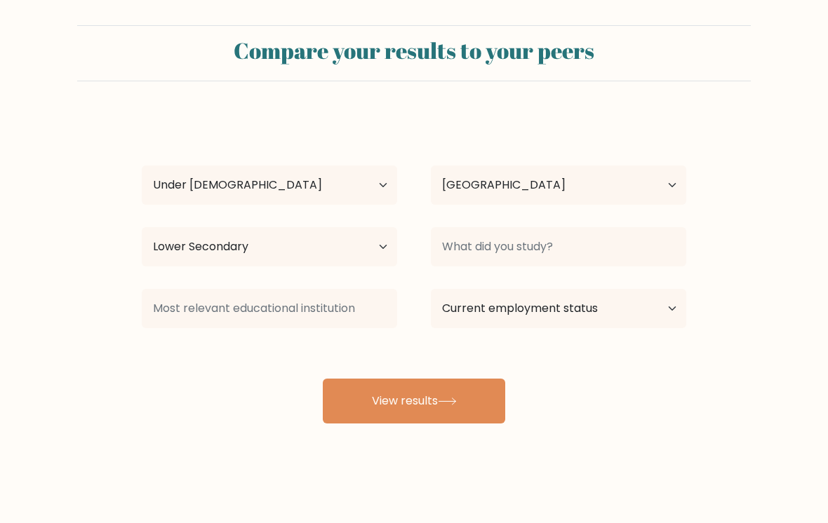
click at [497, 400] on button "View results" at bounding box center [414, 401] width 182 height 45
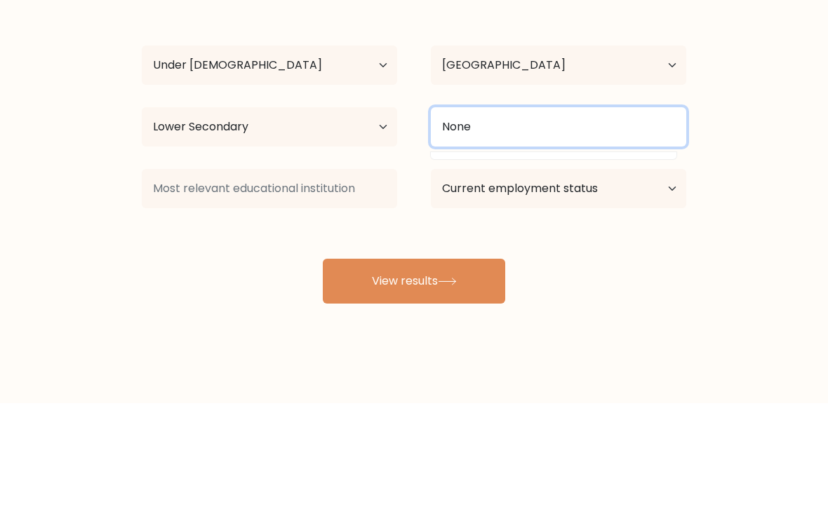
type input "None"
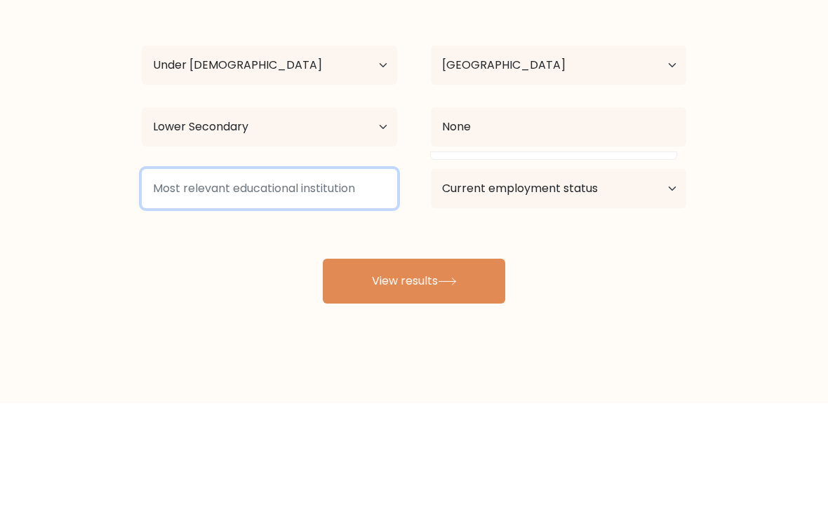
click at [179, 289] on input at bounding box center [269, 308] width 255 height 39
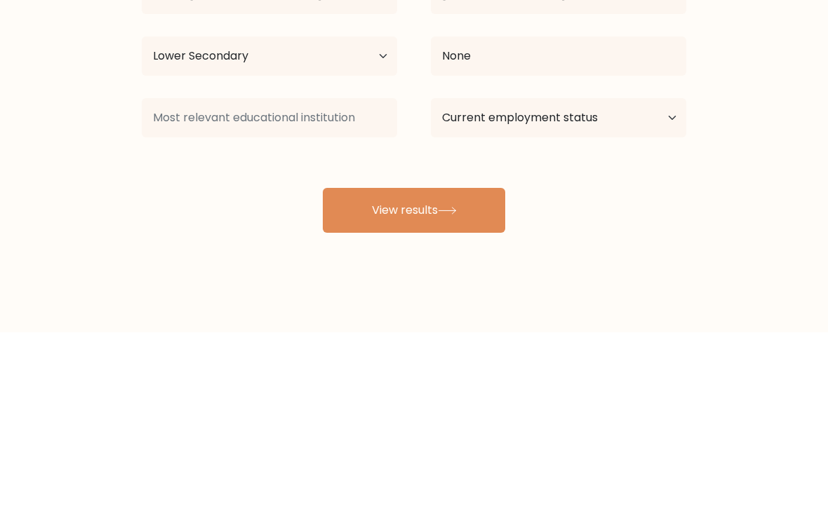
click at [482, 379] on button "View results" at bounding box center [414, 401] width 182 height 45
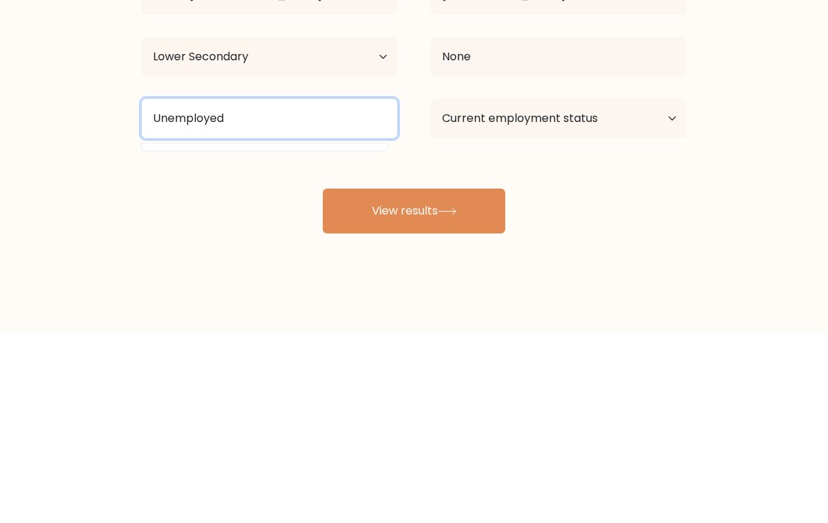
type input "Unemployed"
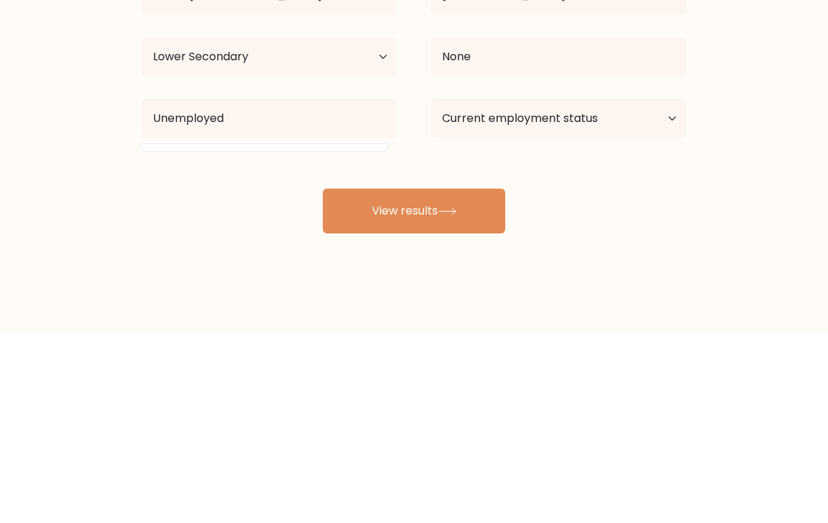
click at [492, 379] on button "View results" at bounding box center [414, 401] width 182 height 45
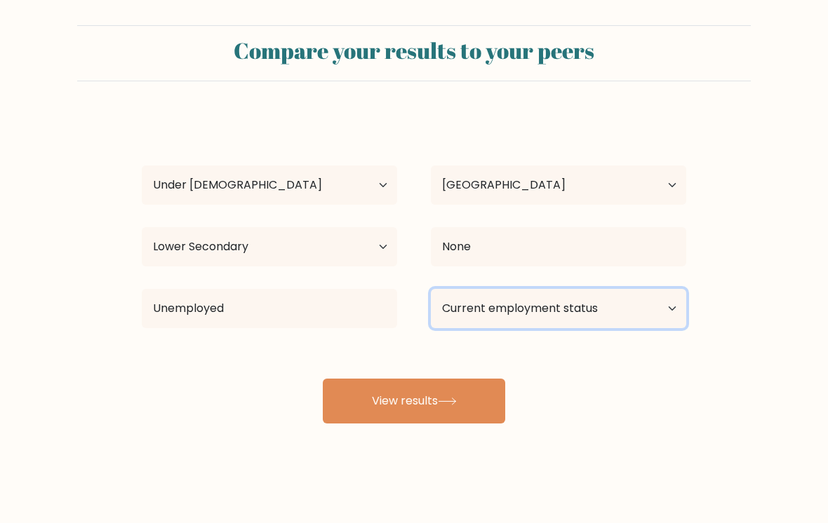
click at [570, 312] on select "Current employment status Employed Student Retired Other / prefer not to answer" at bounding box center [558, 308] width 255 height 39
click at [580, 297] on select "Current employment status Employed Student Retired Other / prefer not to answer" at bounding box center [558, 308] width 255 height 39
click at [589, 305] on select "Current employment status Employed Student Retired Other / prefer not to answer" at bounding box center [558, 308] width 255 height 39
select select "other"
click at [469, 394] on button "View results" at bounding box center [414, 401] width 182 height 45
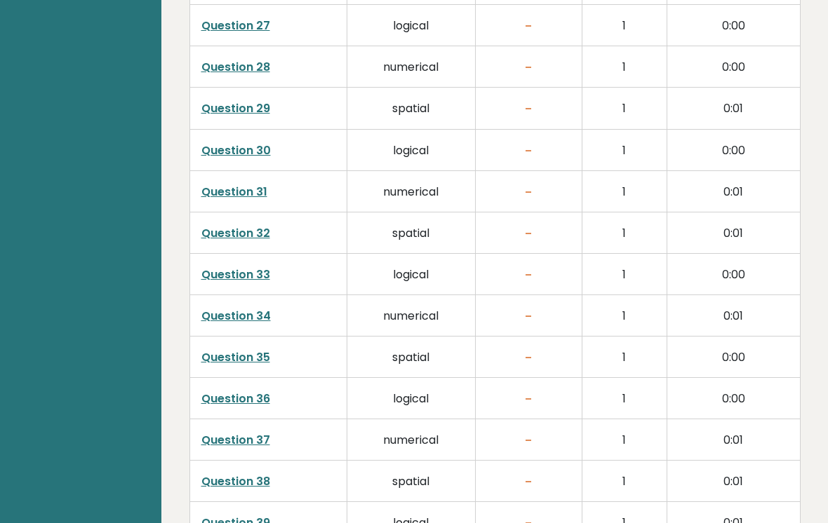
scroll to position [3483, 0]
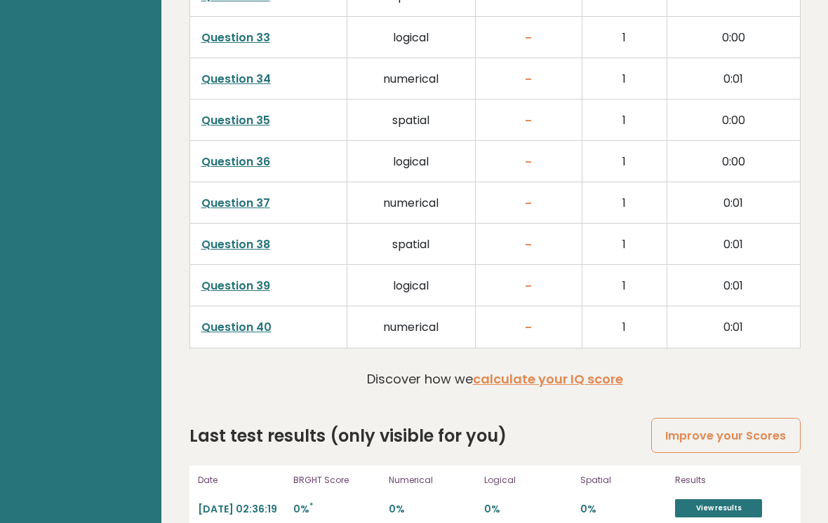
click at [714, 523] on div "Date [DATE] 02:36:19 BRGHT Score 0% * Numerical 0% Logical 0% Spatial 0% Result…" at bounding box center [494, 495] width 611 height 59
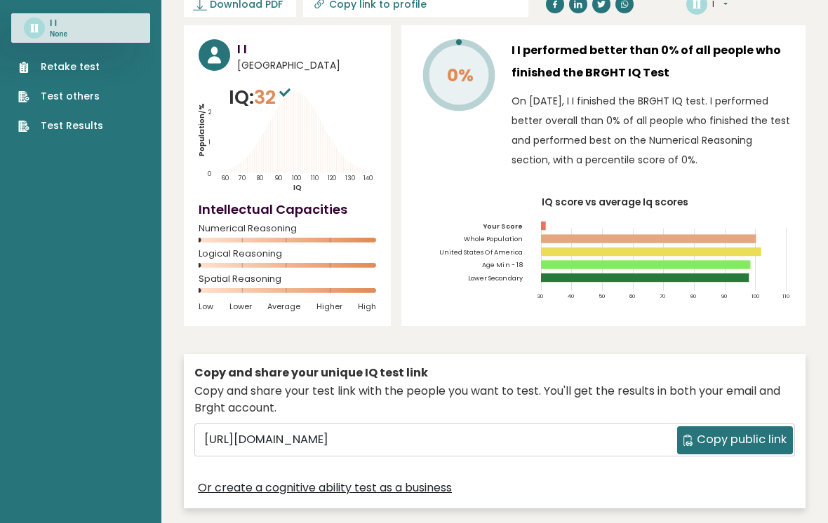
scroll to position [0, 0]
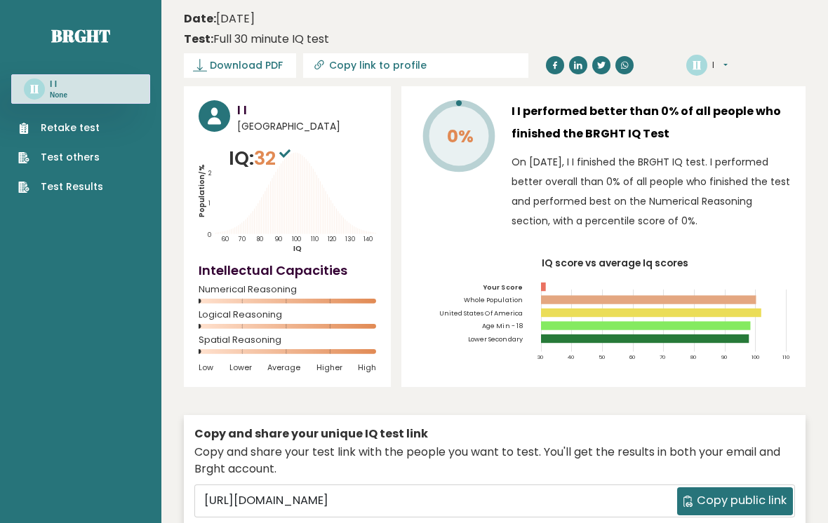
click at [112, 178] on div "Retake test Test others Test Results" at bounding box center [80, 149] width 139 height 91
click at [98, 183] on link "Test Results" at bounding box center [60, 187] width 85 height 15
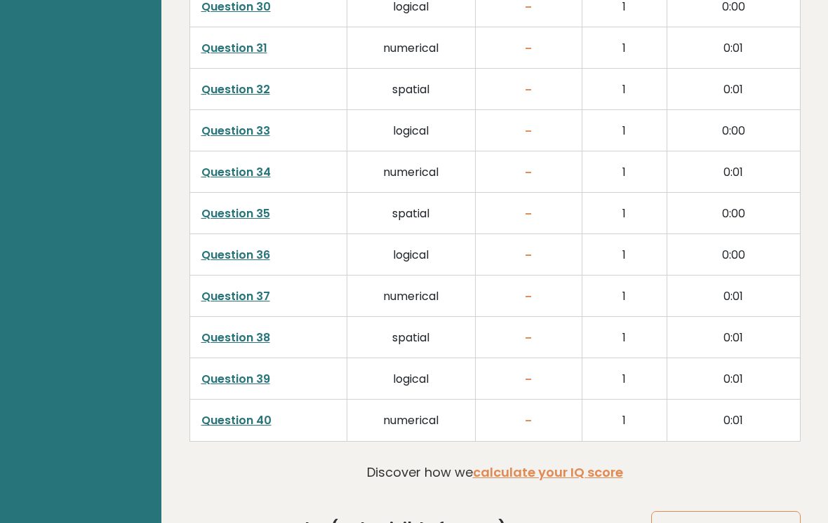
scroll to position [3505, 0]
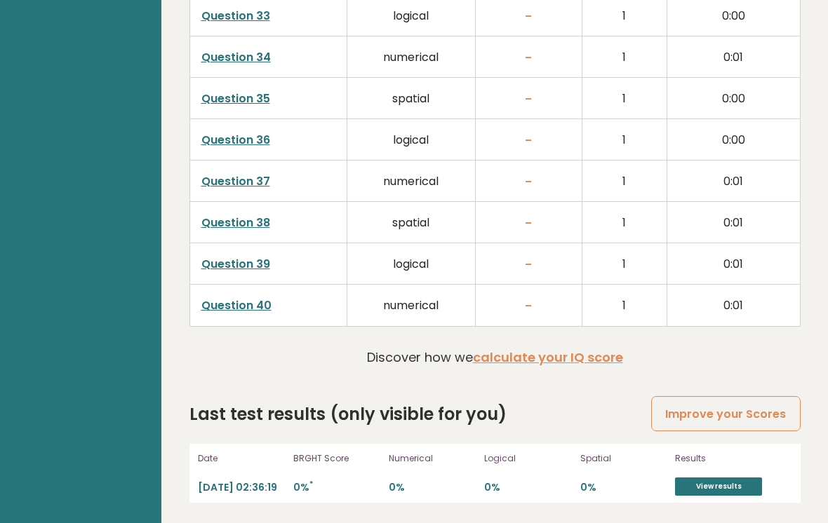
click at [604, 355] on link "calculate your IQ score" at bounding box center [548, 358] width 150 height 18
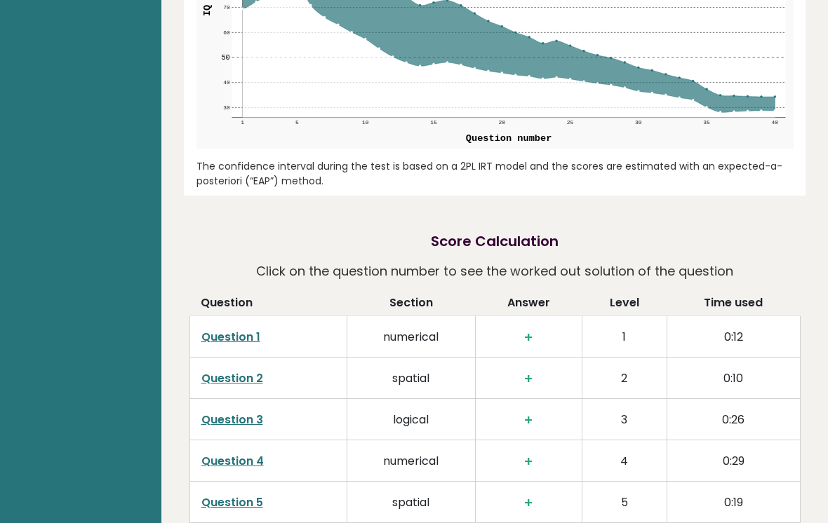
scroll to position [1851, 0]
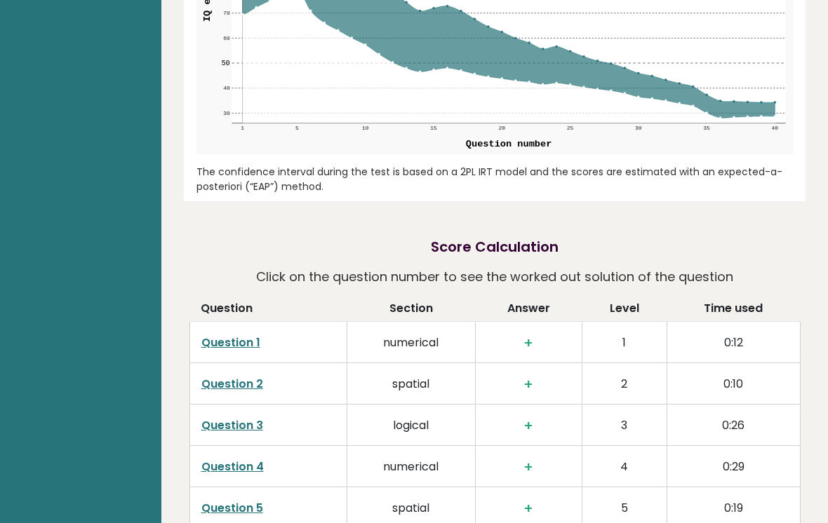
click at [650, 311] on th "Level" at bounding box center [624, 311] width 85 height 22
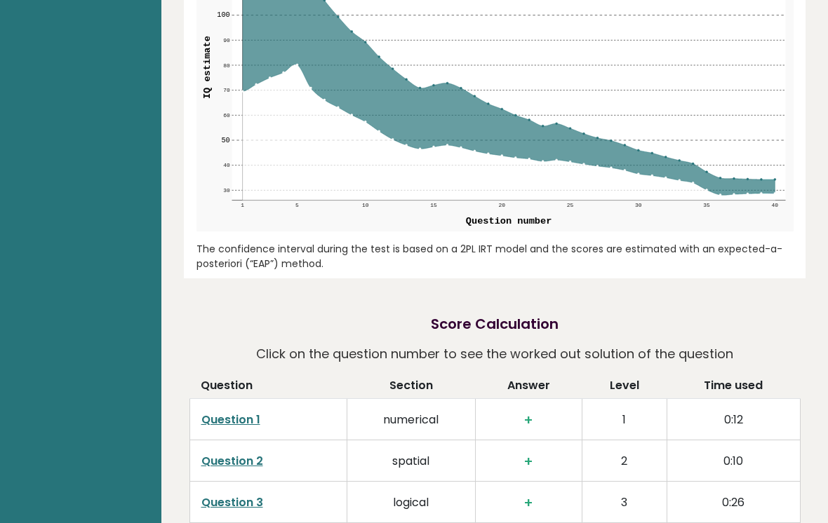
scroll to position [1774, 0]
click at [736, 420] on td "0:12" at bounding box center [733, 418] width 133 height 41
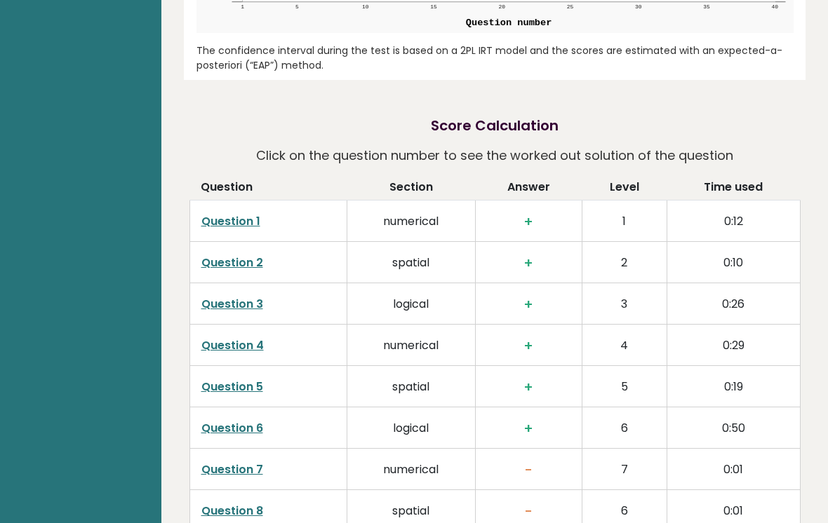
scroll to position [1972, 0]
click at [243, 475] on link "Question 7" at bounding box center [232, 470] width 62 height 16
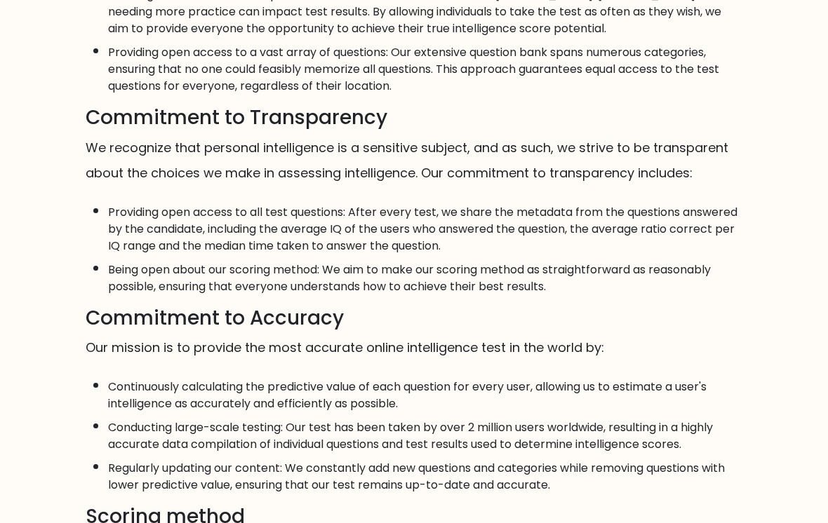
scroll to position [396, 0]
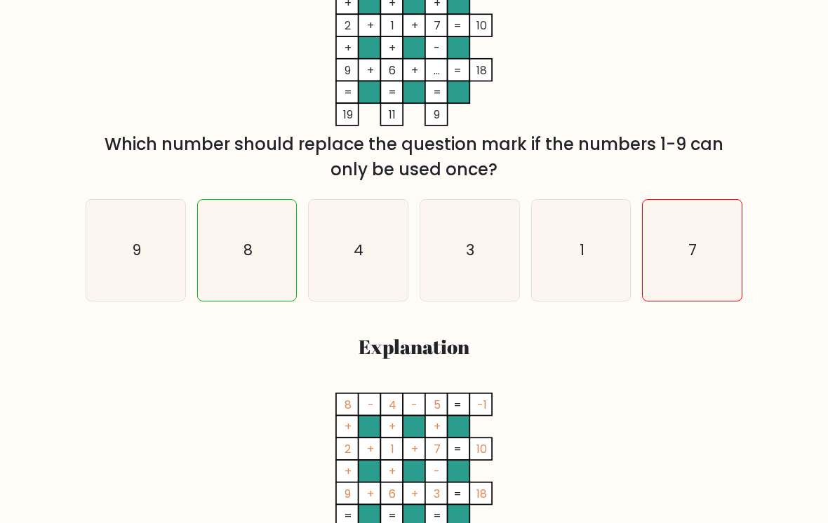
scroll to position [302, 0]
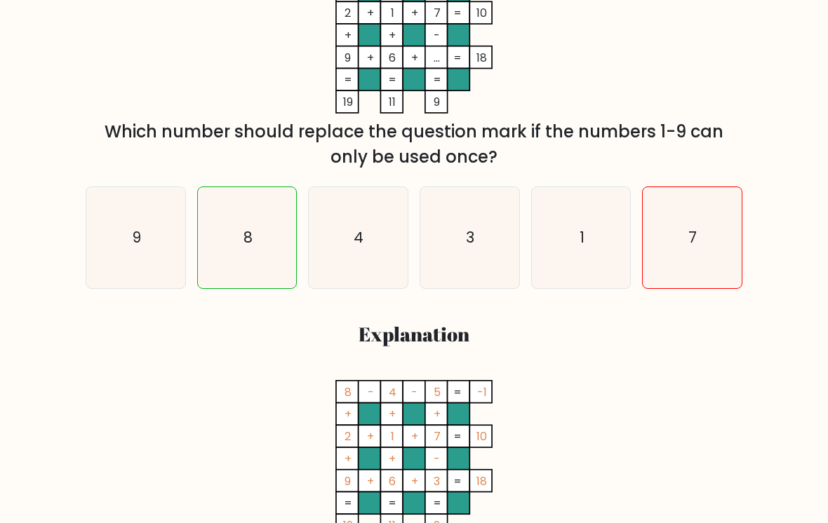
click at [274, 256] on icon "8" at bounding box center [247, 238] width 99 height 99
radio input "true"
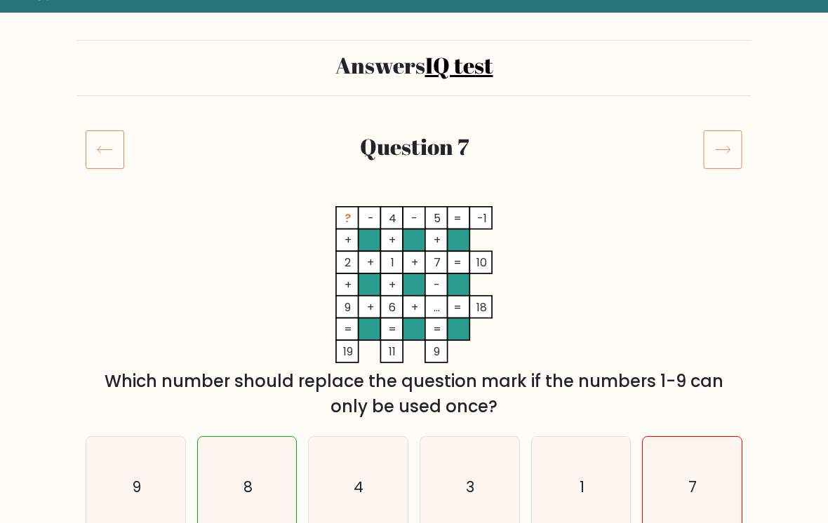
scroll to position [0, 0]
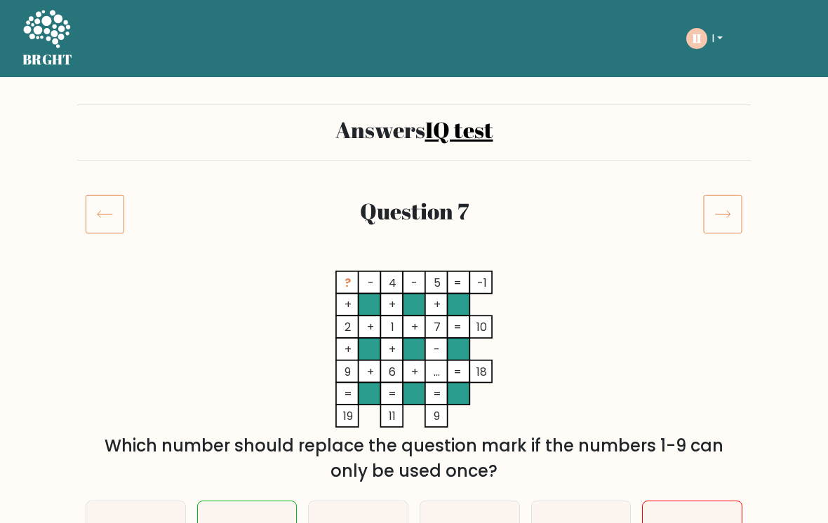
click at [105, 203] on icon at bounding box center [105, 213] width 39 height 39
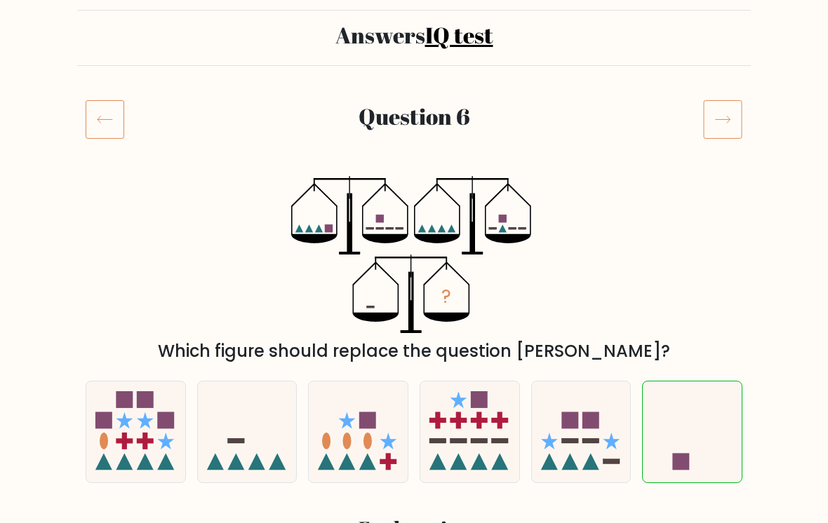
scroll to position [86, 0]
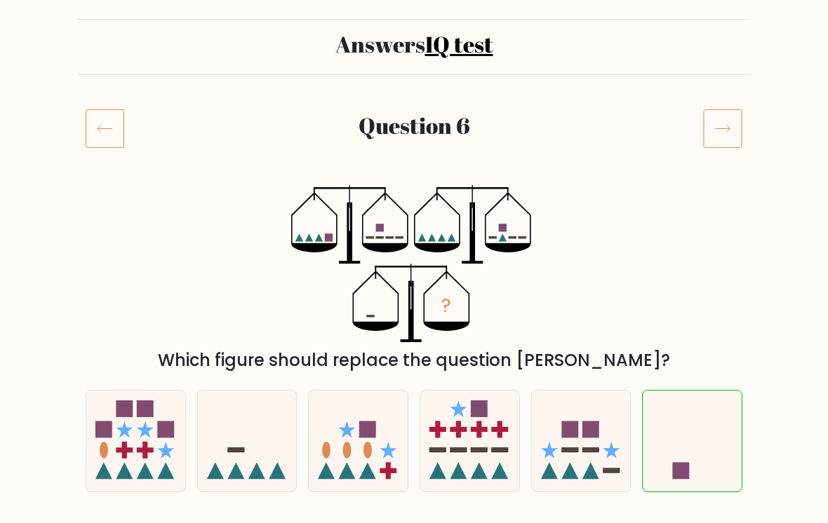
click at [92, 137] on icon at bounding box center [105, 128] width 39 height 39
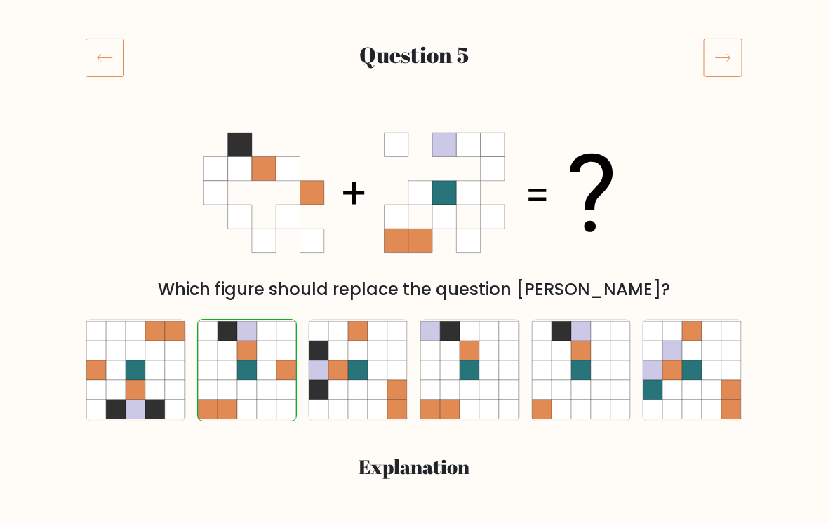
scroll to position [156, 0]
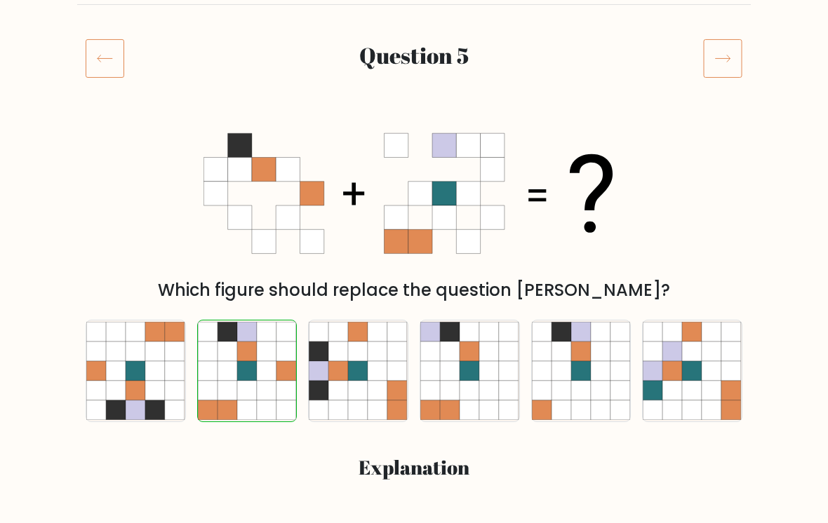
click at [89, 73] on icon at bounding box center [105, 58] width 39 height 39
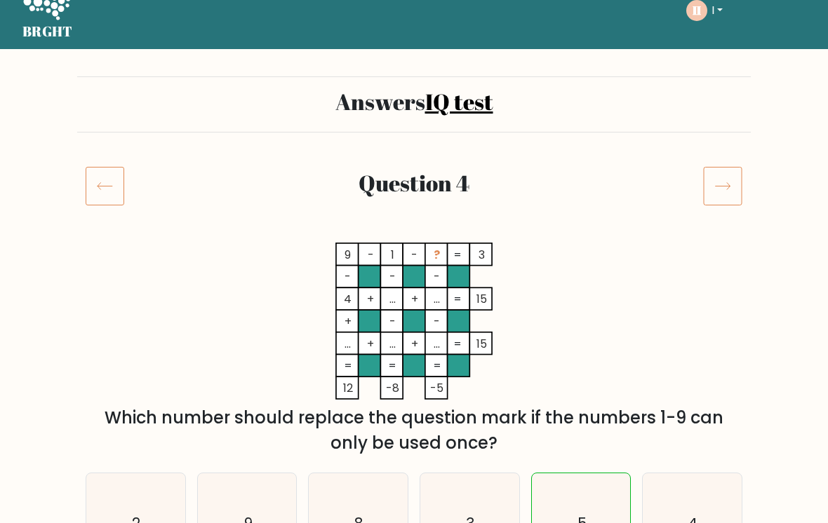
scroll to position [2, 0]
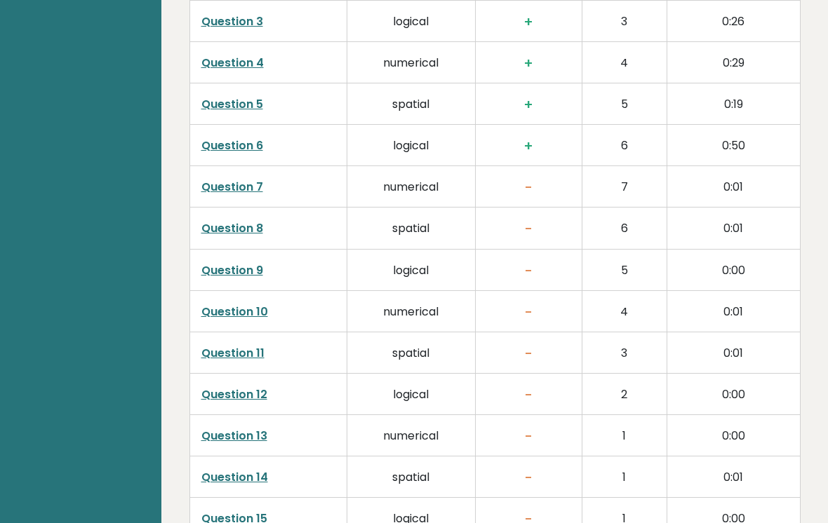
scroll to position [2260, 0]
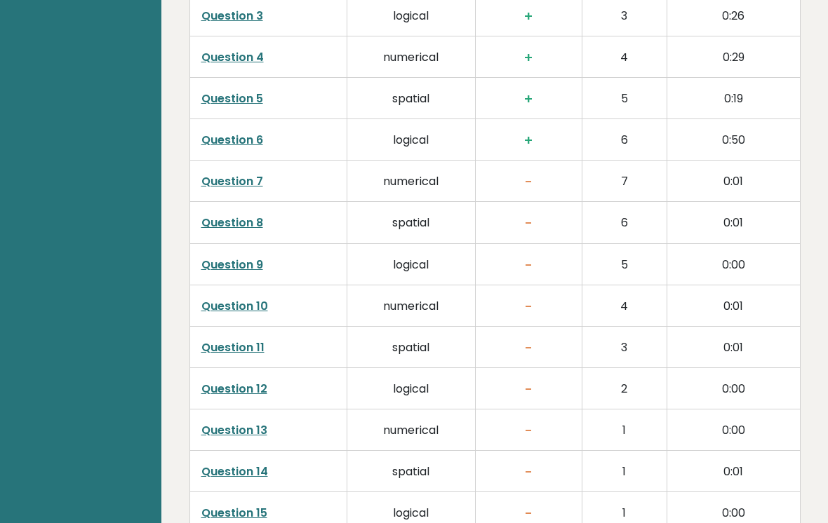
click at [249, 222] on link "Question 8" at bounding box center [232, 223] width 62 height 16
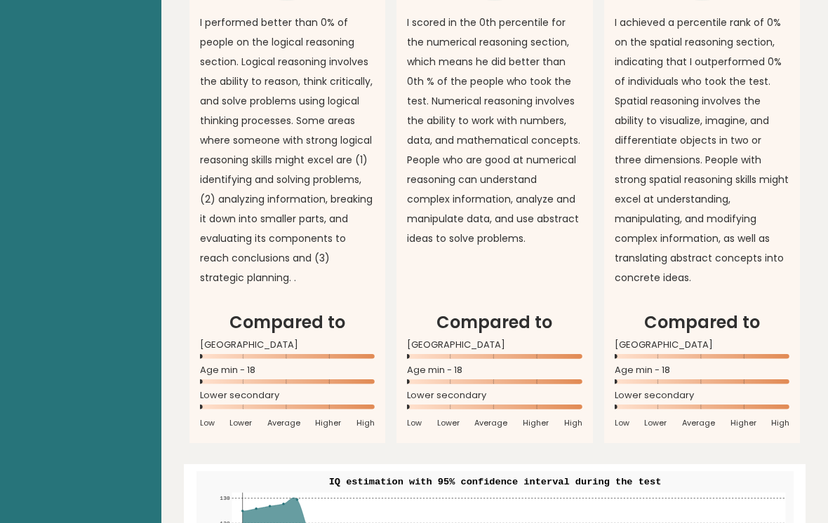
scroll to position [1198, 0]
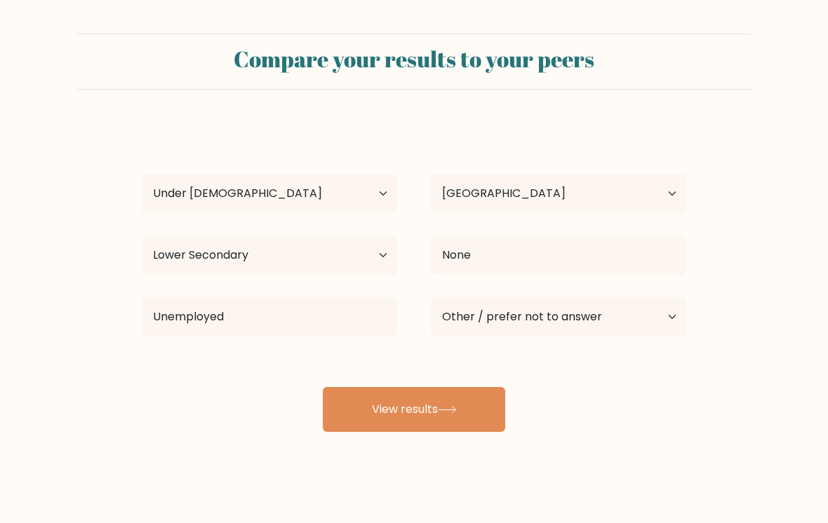
select select "min_18"
select select "US"
select select "lower_secondary"
select select "other"
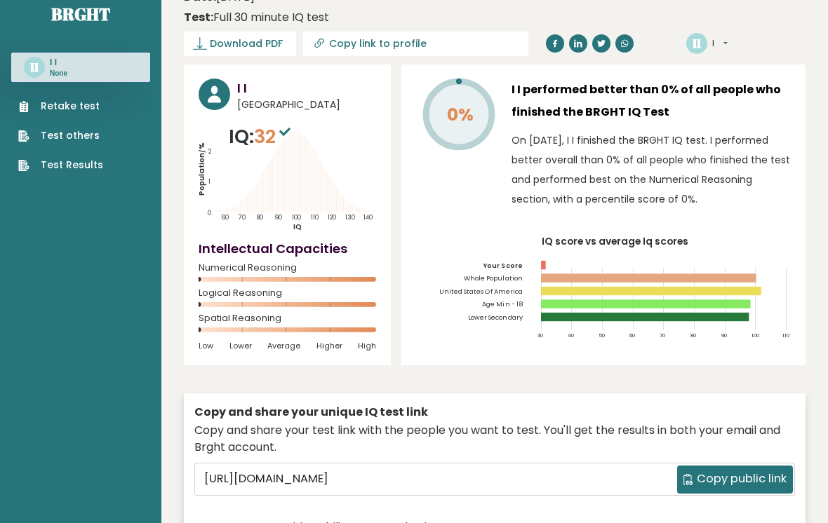
scroll to position [75, 0]
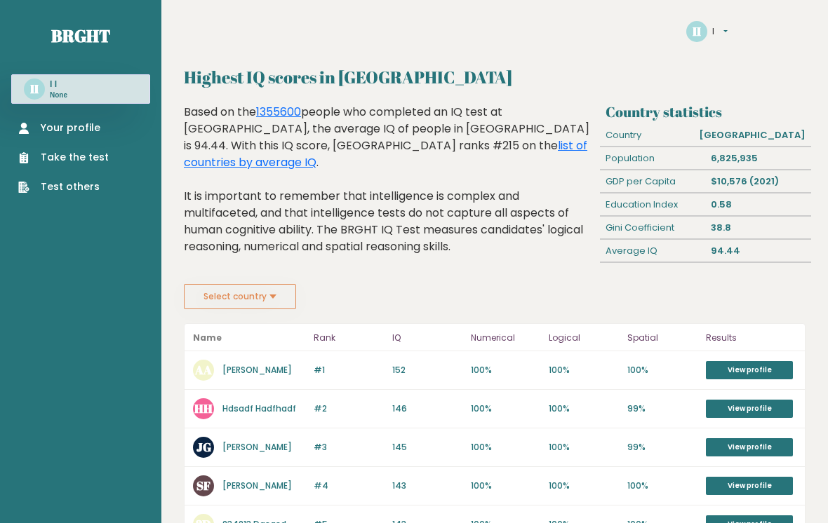
click at [764, 373] on link "View profile" at bounding box center [749, 370] width 87 height 18
click at [415, 153] on link "list of countries by average IQ" at bounding box center [385, 154] width 403 height 33
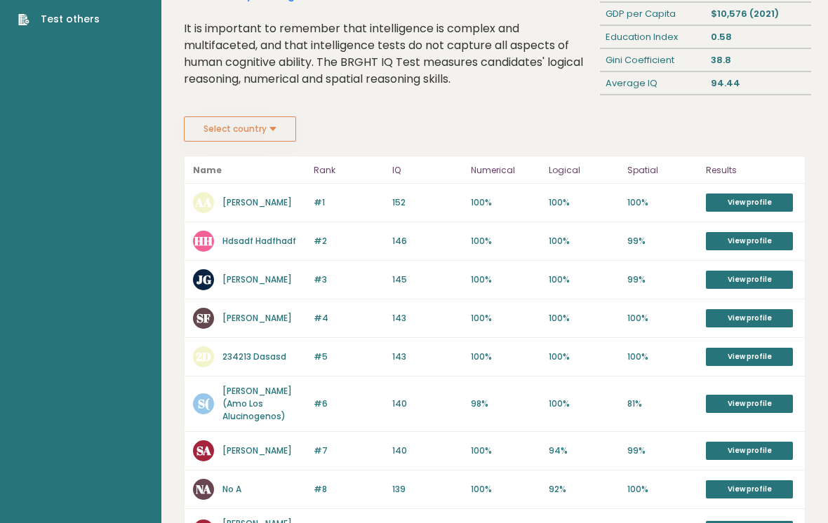
scroll to position [168, 0]
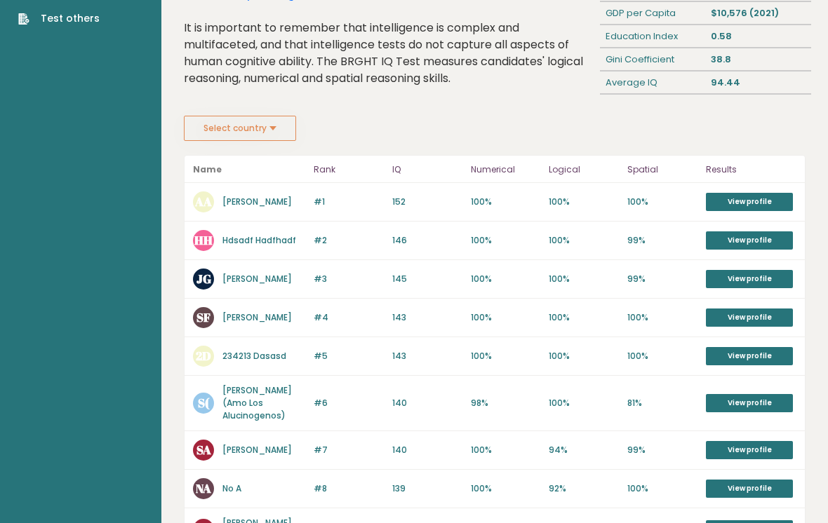
click at [770, 314] on link "View profile" at bounding box center [749, 318] width 87 height 18
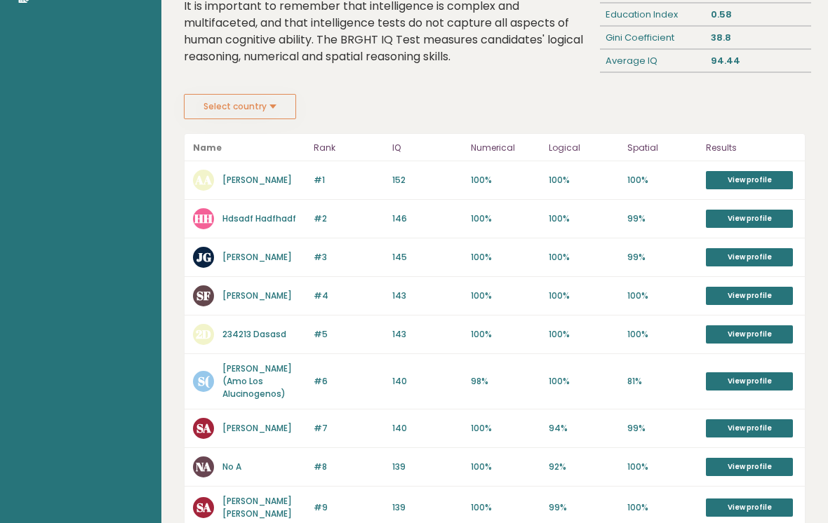
click at [769, 171] on link "View profile" at bounding box center [749, 180] width 87 height 18
click at [770, 215] on link "View profile" at bounding box center [749, 219] width 87 height 18
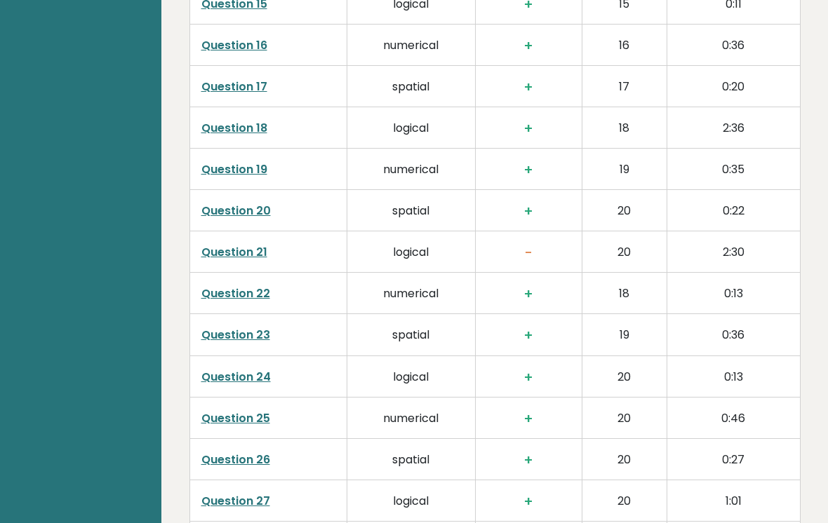
scroll to position [2670, 0]
click at [204, 232] on td "Question 21" at bounding box center [267, 252] width 157 height 41
click at [213, 245] on link "Question 21" at bounding box center [234, 253] width 66 height 16
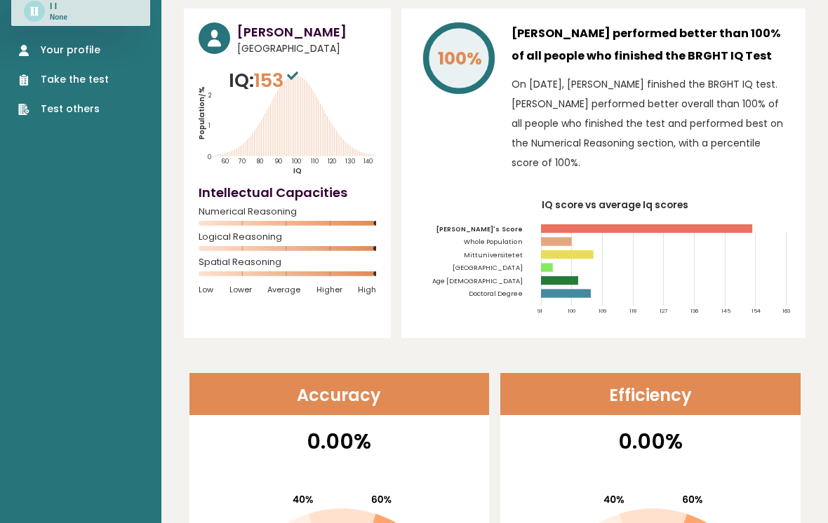
scroll to position [0, 0]
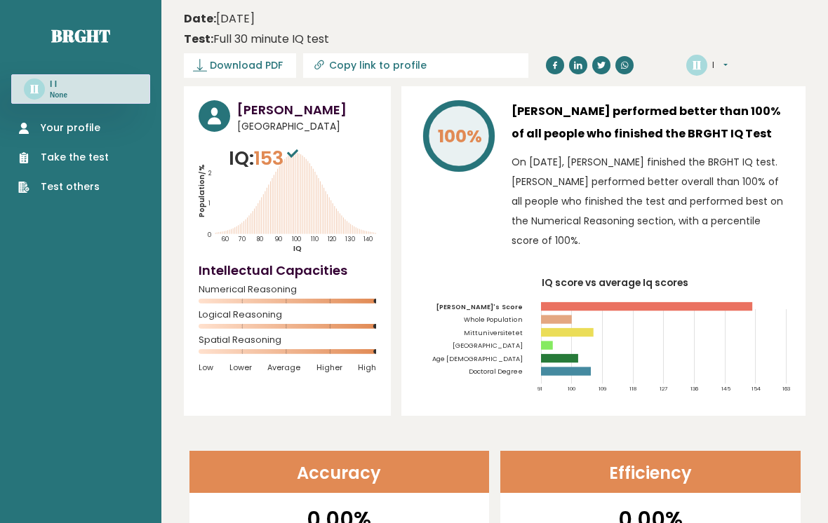
click at [551, 68] on icon at bounding box center [555, 65] width 8 height 8
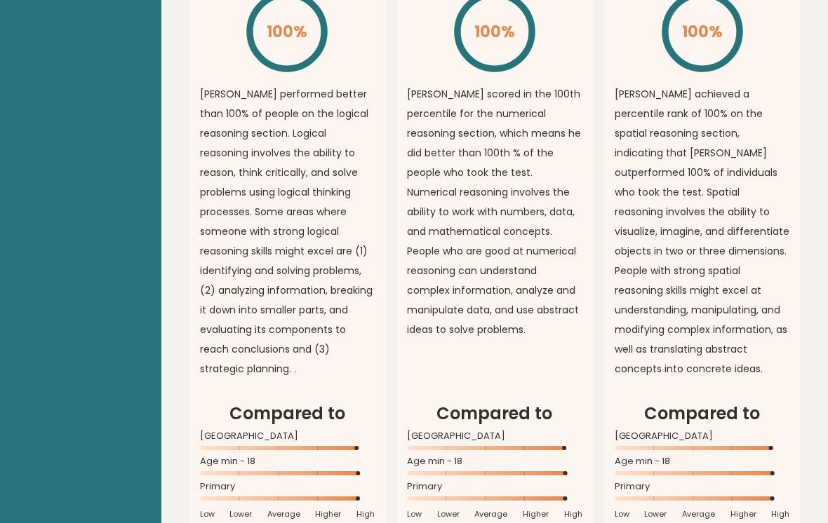
scroll to position [912, 0]
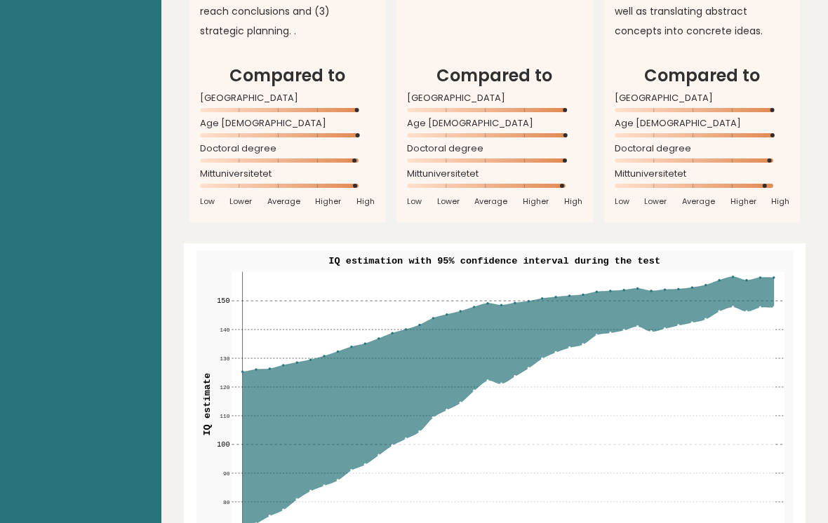
scroll to position [1332, 0]
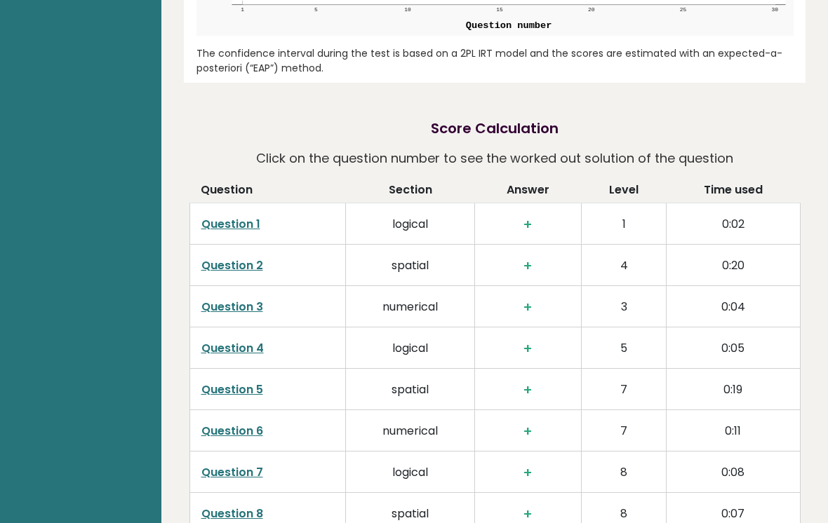
scroll to position [1824, 0]
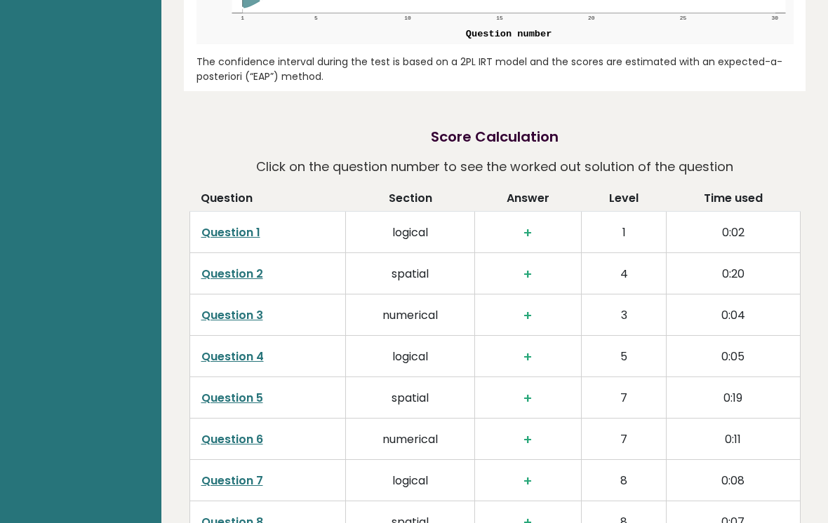
click at [233, 266] on link "Question 2" at bounding box center [232, 274] width 62 height 16
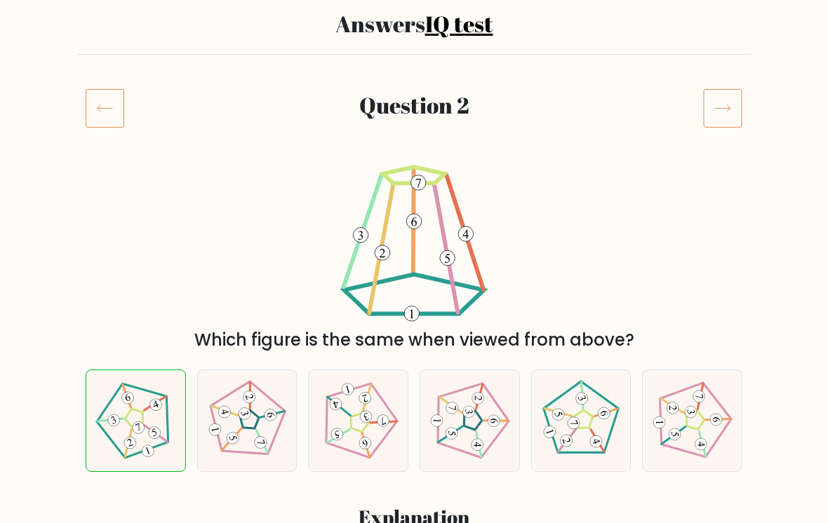
scroll to position [103, 0]
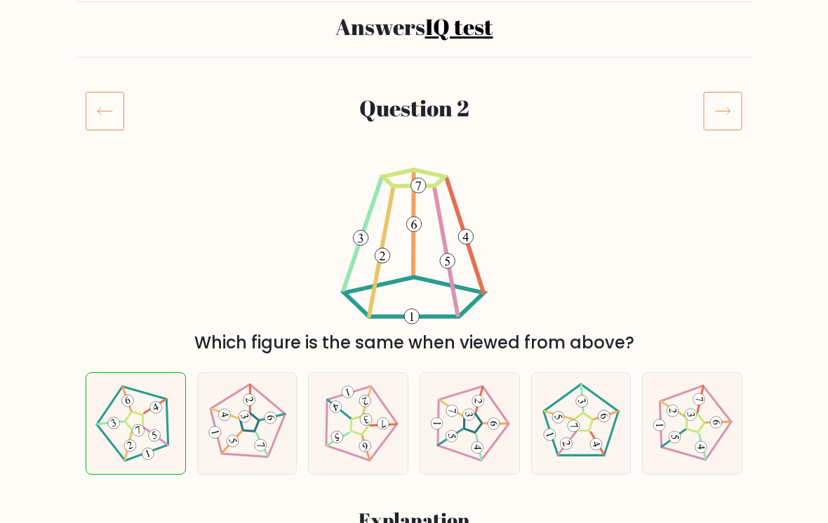
click at [102, 102] on icon at bounding box center [105, 110] width 39 height 39
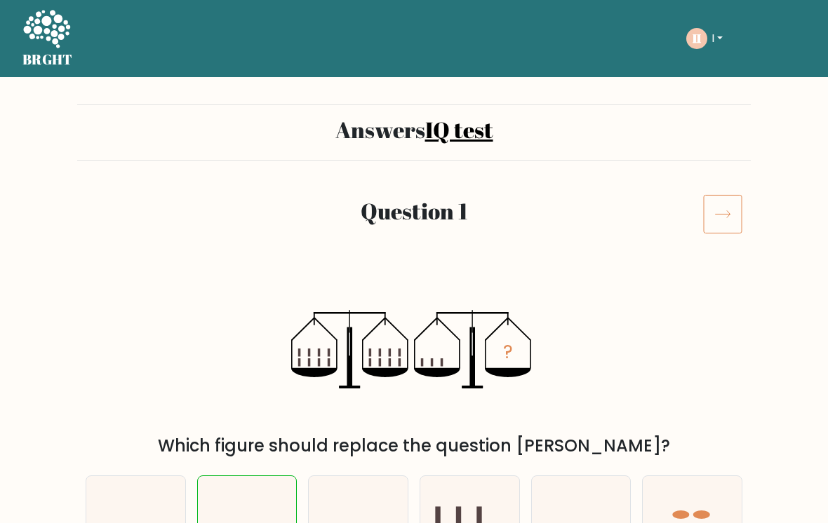
click at [34, 47] on icon at bounding box center [46, 30] width 48 height 42
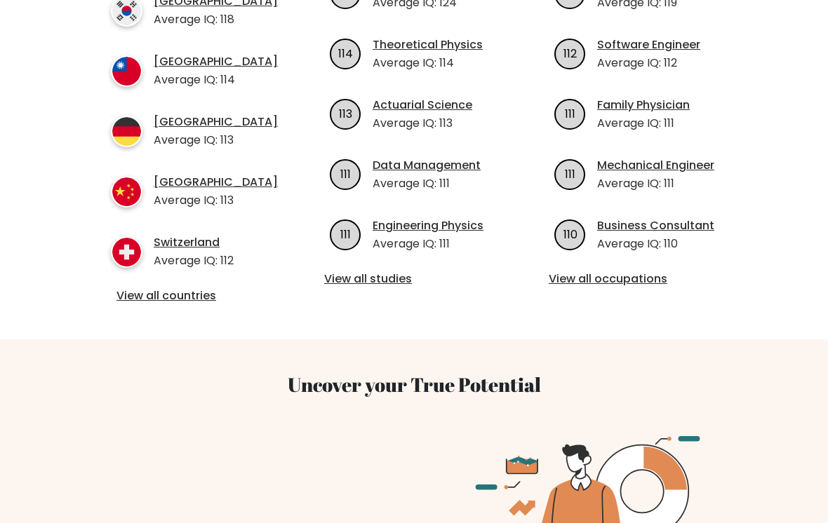
scroll to position [607, 0]
click at [125, 288] on link "View all countries" at bounding box center [189, 296] width 146 height 17
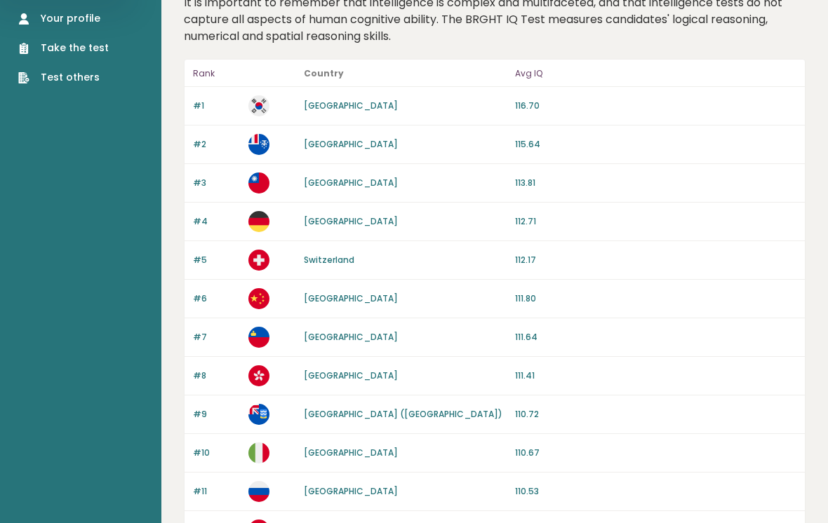
scroll to position [108, 0]
click at [307, 111] on link "[GEOGRAPHIC_DATA]" at bounding box center [351, 107] width 94 height 12
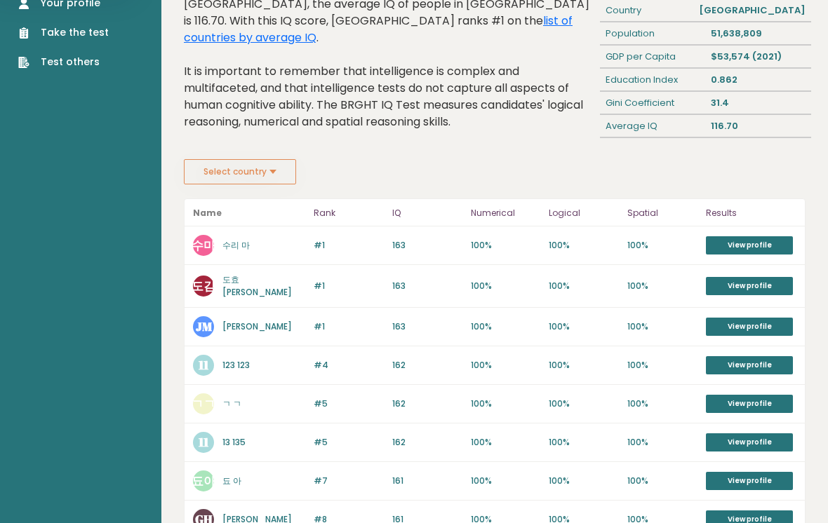
scroll to position [125, 0]
click at [792, 246] on link "View profile" at bounding box center [749, 245] width 87 height 18
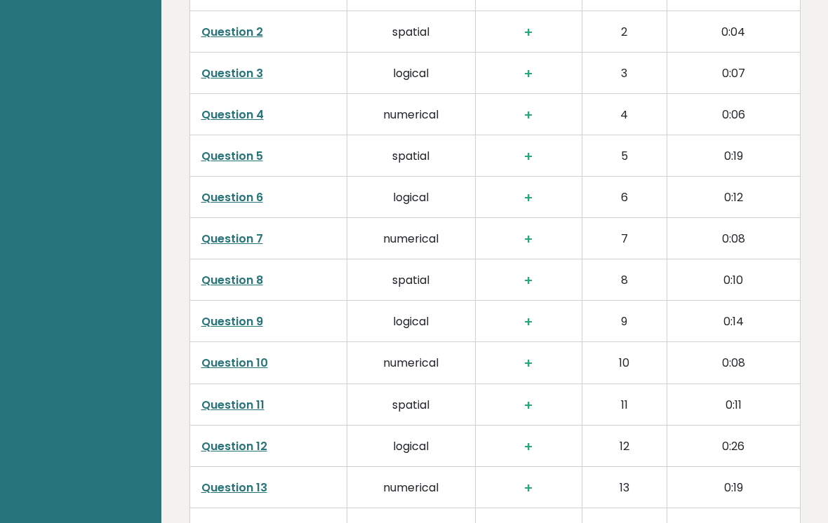
scroll to position [2053, 0]
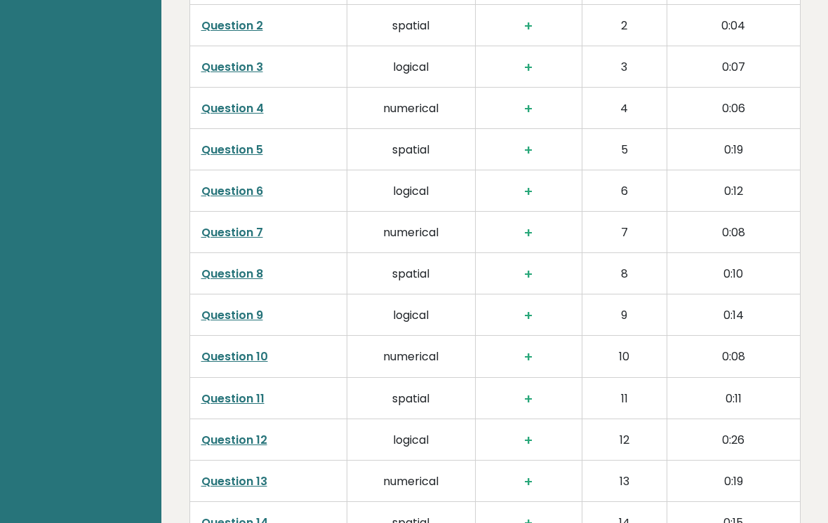
click at [208, 432] on link "Question 12" at bounding box center [234, 440] width 66 height 16
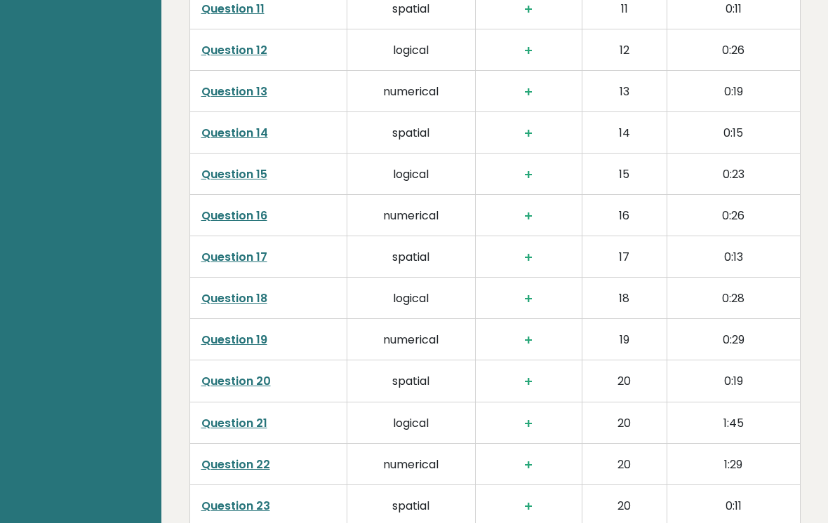
scroll to position [2459, 0]
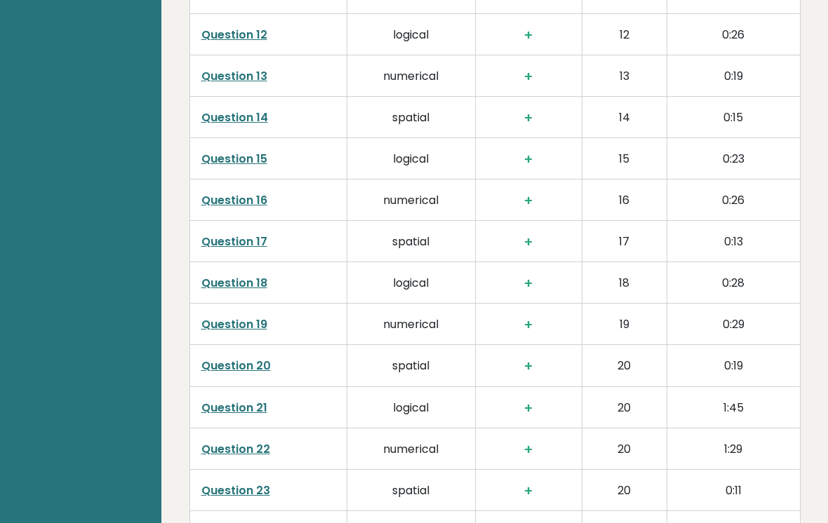
click at [211, 400] on link "Question 21" at bounding box center [234, 408] width 66 height 16
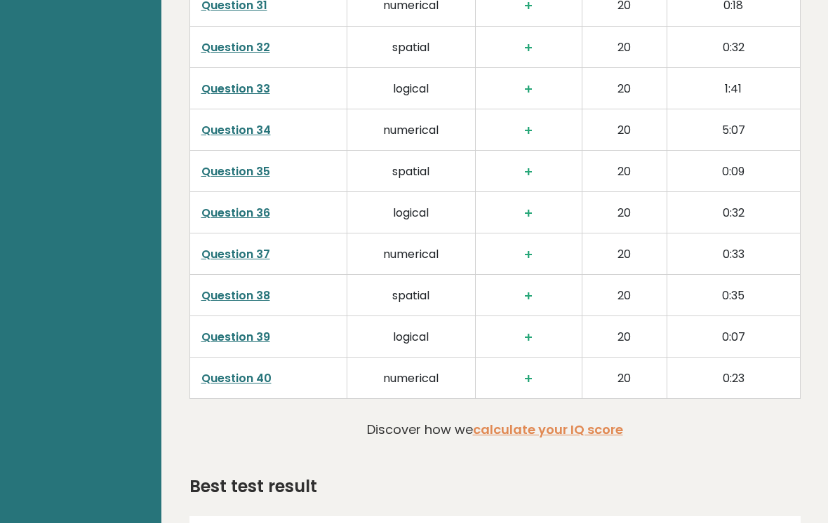
scroll to position [3258, 0]
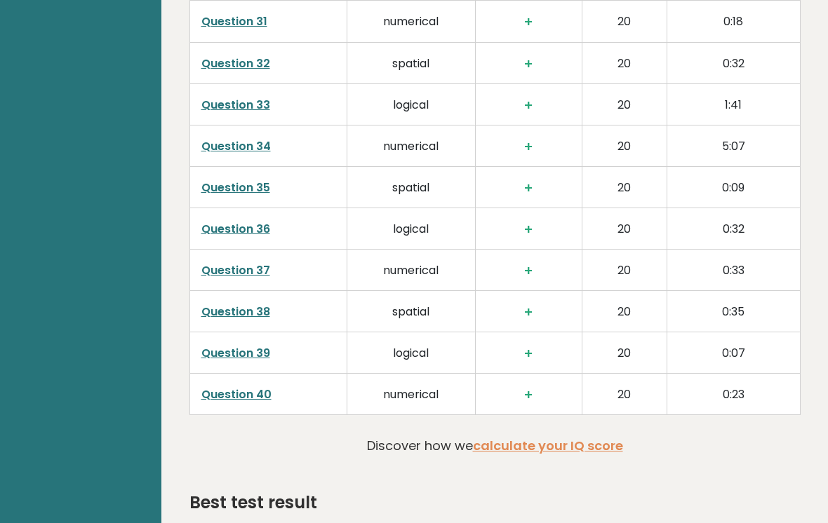
click at [251, 139] on link "Question 34" at bounding box center [235, 147] width 69 height 16
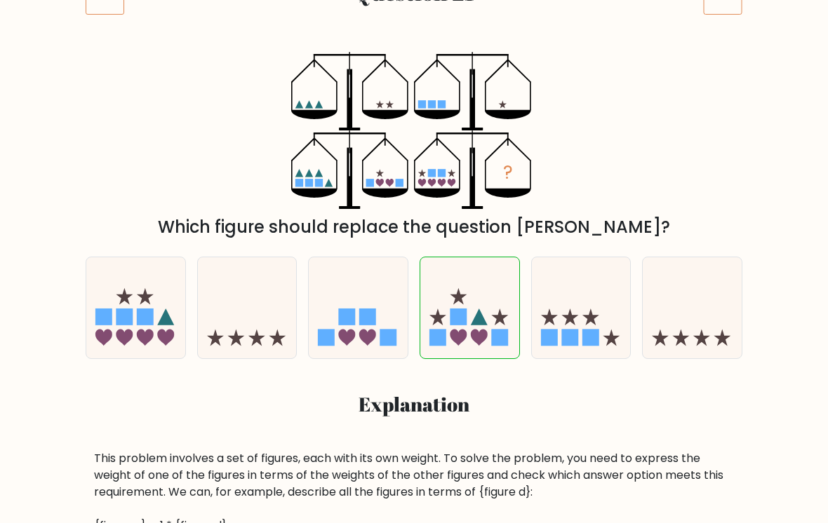
scroll to position [234, 0]
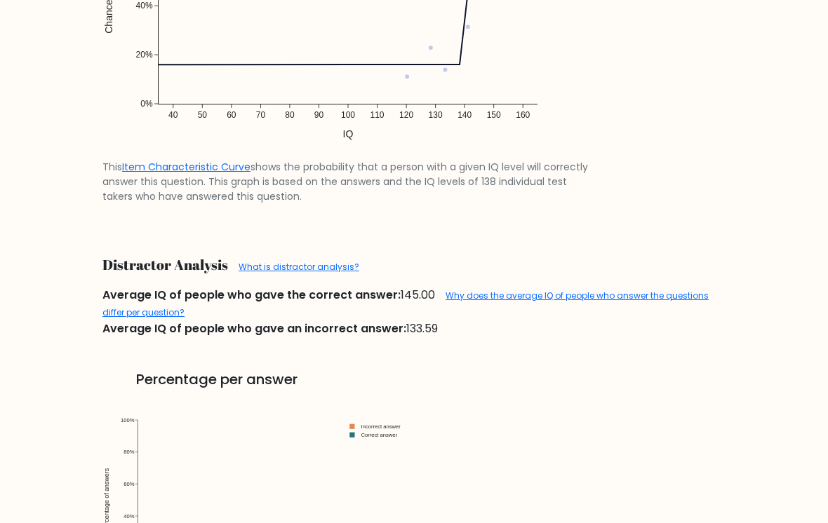
scroll to position [1553, 0]
click at [610, 312] on link "Why does the average IQ of people who answer the questions differ per question?" at bounding box center [405, 305] width 606 height 29
